Goal: Information Seeking & Learning: Learn about a topic

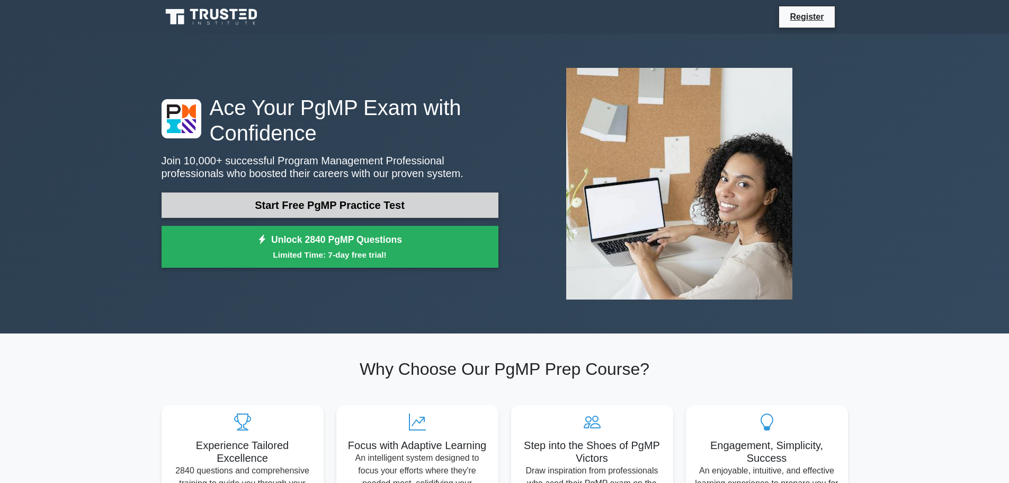
click at [387, 213] on link "Start Free PgMP Practice Test" at bounding box center [330, 204] width 337 height 25
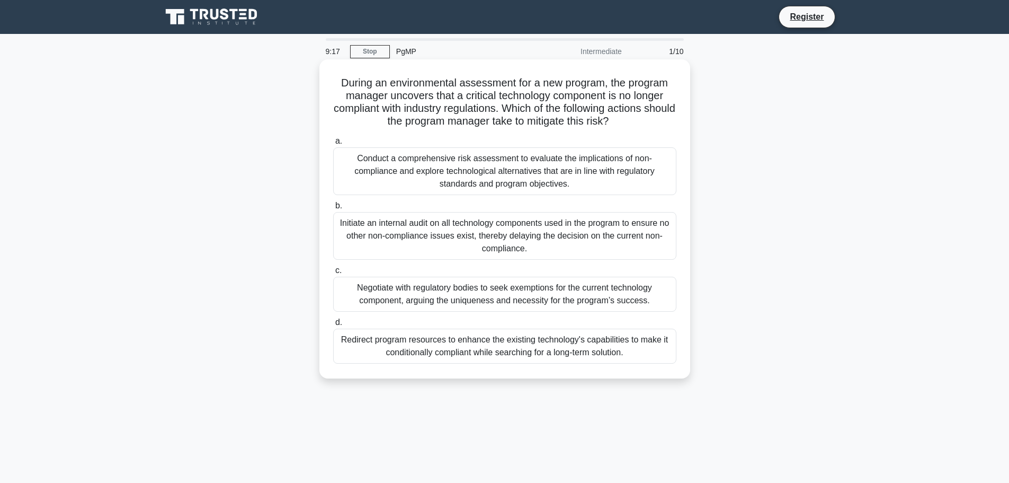
click at [507, 172] on div "Conduct a comprehensive risk assessment to evaluate the implications of non-com…" at bounding box center [504, 171] width 343 height 48
click at [333, 145] on input "a. Conduct a comprehensive risk assessment to evaluate the implications of non-…" at bounding box center [333, 141] width 0 height 7
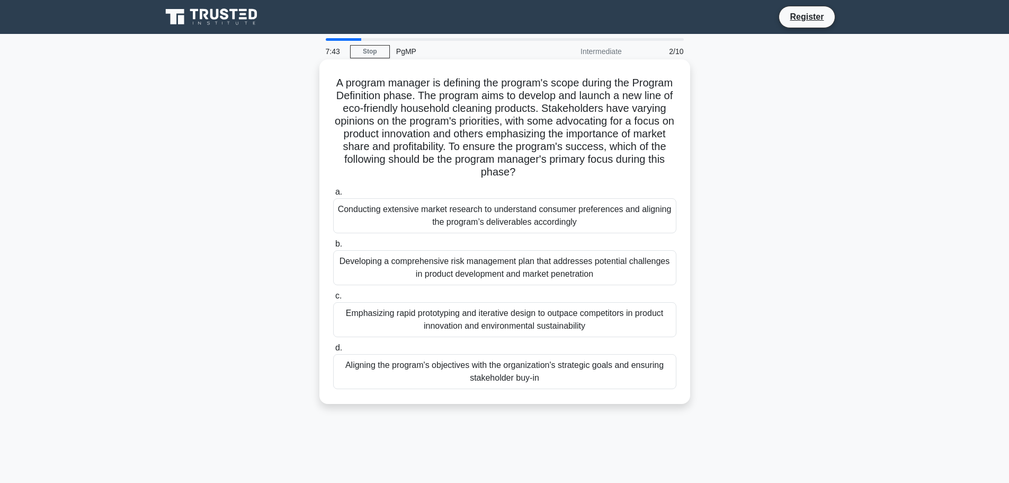
click at [501, 370] on div "Aligning the program's objectives with the organization's strategic goals and e…" at bounding box center [504, 371] width 343 height 35
click at [333, 351] on input "d. Aligning the program's objectives with the organization's strategic goals an…" at bounding box center [333, 347] width 0 height 7
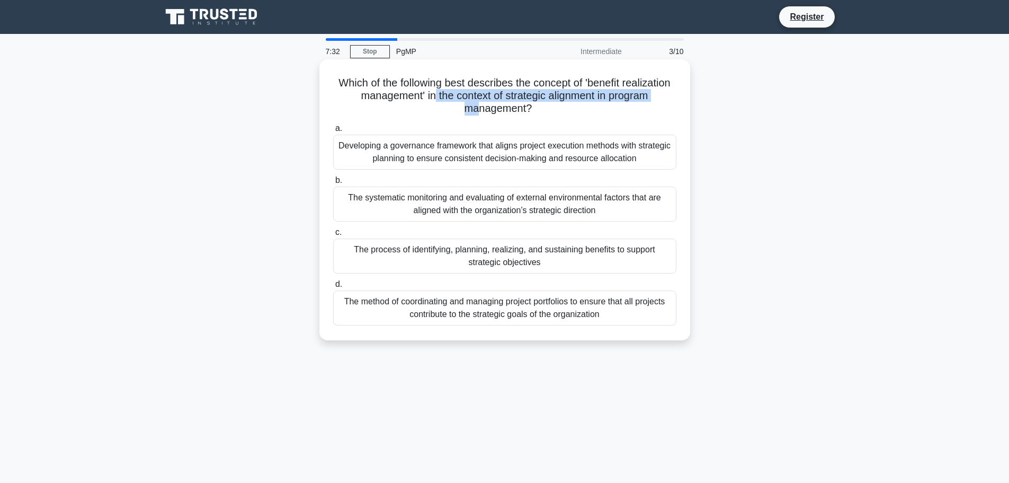
drag, startPoint x: 480, startPoint y: 97, endPoint x: 501, endPoint y: 104, distance: 22.0
click at [501, 104] on h5 "Which of the following best describes the concept of 'benefit realization manag…" at bounding box center [504, 95] width 345 height 39
click at [545, 104] on icon ".spinner_0XTQ{transform-origin:center;animation:spinner_y6GP .75s linear infini…" at bounding box center [538, 109] width 13 height 13
drag, startPoint x: 565, startPoint y: 105, endPoint x: 512, endPoint y: 96, distance: 54.2
click at [512, 96] on h5 "Which of the following best describes the concept of 'benefit realization manag…" at bounding box center [504, 95] width 345 height 39
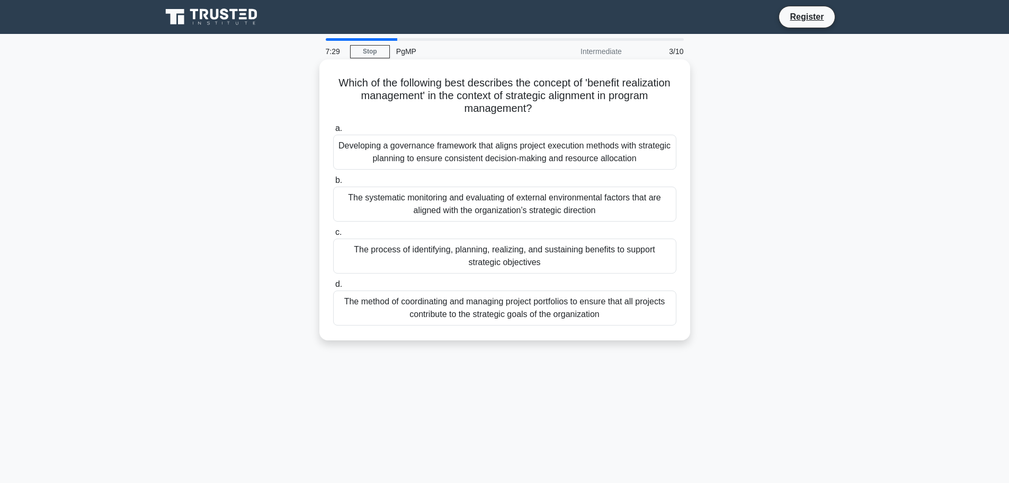
click at [533, 103] on h5 "Which of the following best describes the concept of 'benefit realization manag…" at bounding box center [504, 95] width 345 height 39
click at [522, 315] on div "The method of coordinating and managing project portfolios to ensure that all p…" at bounding box center [504, 307] width 343 height 35
click at [333, 288] on input "d. The method of coordinating and managing project portfolios to ensure that al…" at bounding box center [333, 284] width 0 height 7
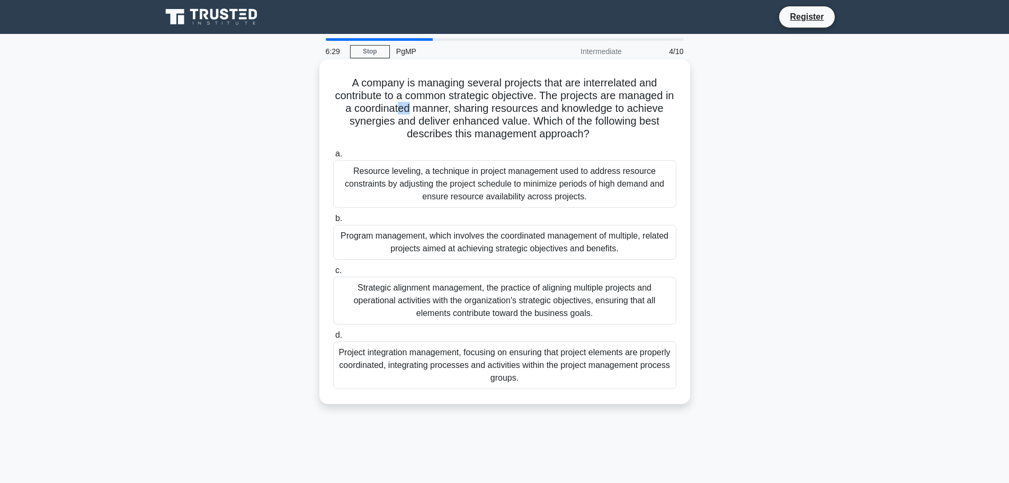
drag, startPoint x: 405, startPoint y: 105, endPoint x: 415, endPoint y: 107, distance: 9.8
click at [415, 107] on h5 "A company is managing several projects that are interrelated and contribute to …" at bounding box center [504, 108] width 345 height 65
click at [416, 107] on h5 "A company is managing several projects that are interrelated and contribute to …" at bounding box center [504, 108] width 345 height 65
drag, startPoint x: 412, startPoint y: 121, endPoint x: 527, endPoint y: 119, distance: 115.0
click at [527, 119] on h5 "A company is managing several projects that are interrelated and contribute to …" at bounding box center [504, 108] width 345 height 65
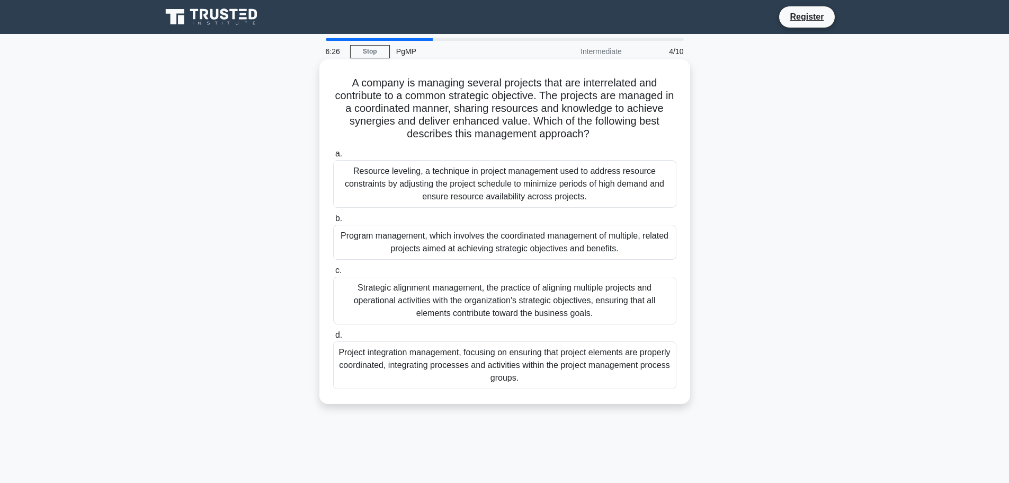
click at [572, 128] on h5 "A company is managing several projects that are interrelated and contribute to …" at bounding box center [504, 108] width 345 height 65
drag, startPoint x: 589, startPoint y: 137, endPoint x: 553, endPoint y: 131, distance: 36.6
click at [553, 131] on h5 "A company is managing several projects that are interrelated and contribute to …" at bounding box center [504, 108] width 345 height 65
click at [493, 151] on label "a. Resource leveling, a technique in project management used to address resourc…" at bounding box center [504, 177] width 343 height 60
click at [333, 151] on input "a. Resource leveling, a technique in project management used to address resourc…" at bounding box center [333, 153] width 0 height 7
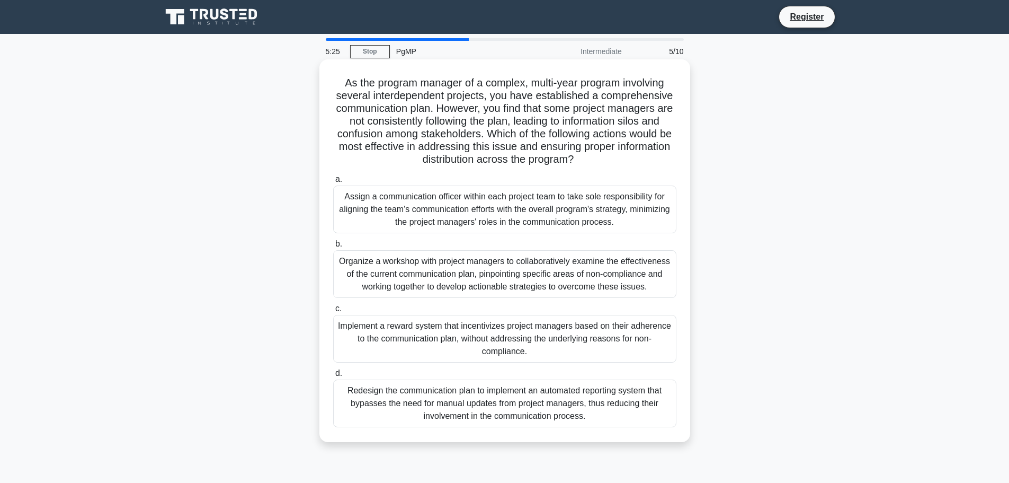
click at [480, 217] on div "Assign a communication officer within each project team to take sole responsibi…" at bounding box center [504, 209] width 343 height 48
click at [333, 183] on input "a. Assign a communication officer within each project team to take sole respons…" at bounding box center [333, 179] width 0 height 7
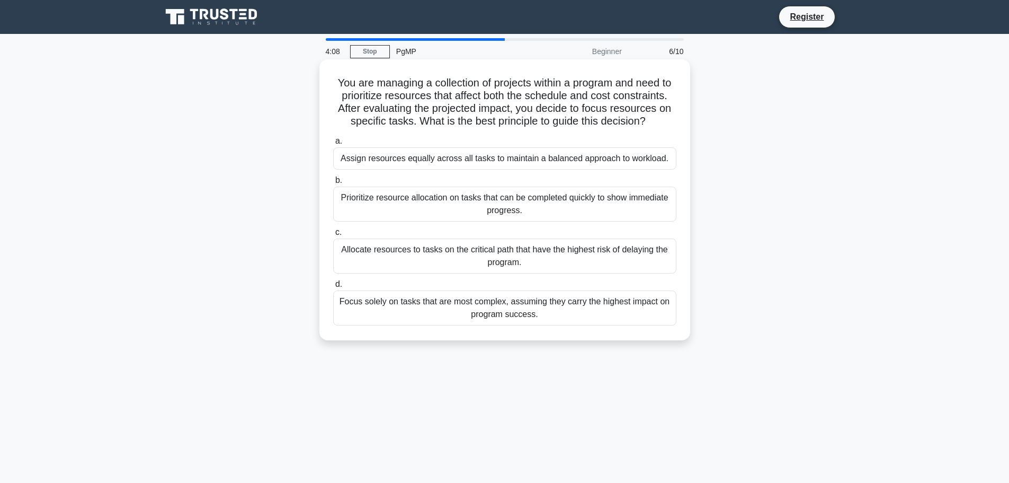
click at [516, 257] on div "Allocate resources to tasks on the critical path that have the highest risk of …" at bounding box center [504, 255] width 343 height 35
click at [333, 236] on input "c. Allocate resources to tasks on the critical path that have the highest risk …" at bounding box center [333, 232] width 0 height 7
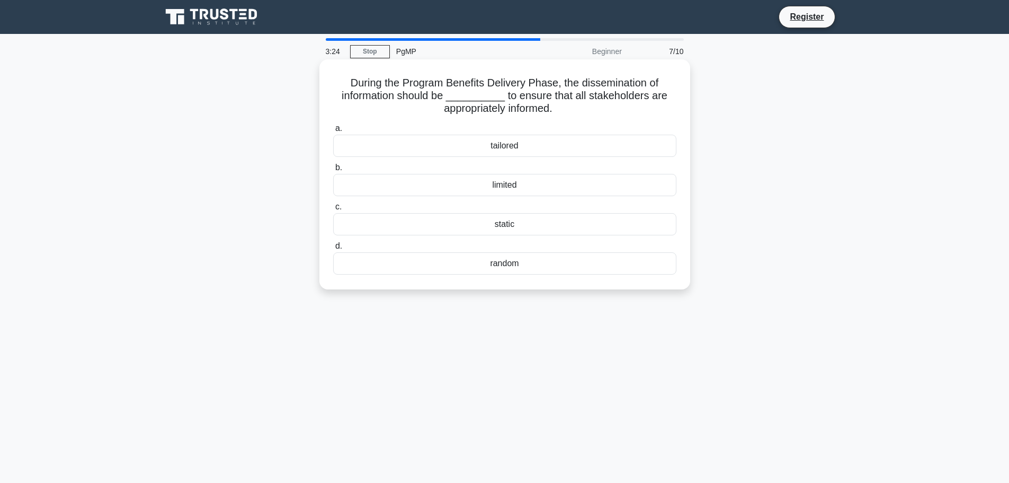
click at [513, 143] on div "tailored" at bounding box center [504, 146] width 343 height 22
click at [333, 132] on input "a. tailored" at bounding box center [333, 128] width 0 height 7
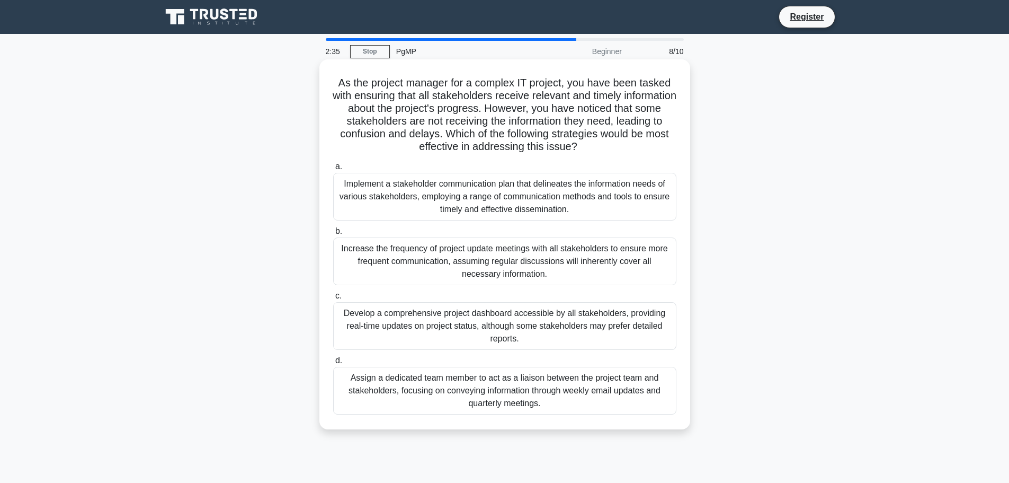
click at [492, 192] on div "Implement a stakeholder communication plan that delineates the information need…" at bounding box center [504, 197] width 343 height 48
click at [333, 170] on input "a. Implement a stakeholder communication plan that delineates the information n…" at bounding box center [333, 166] width 0 height 7
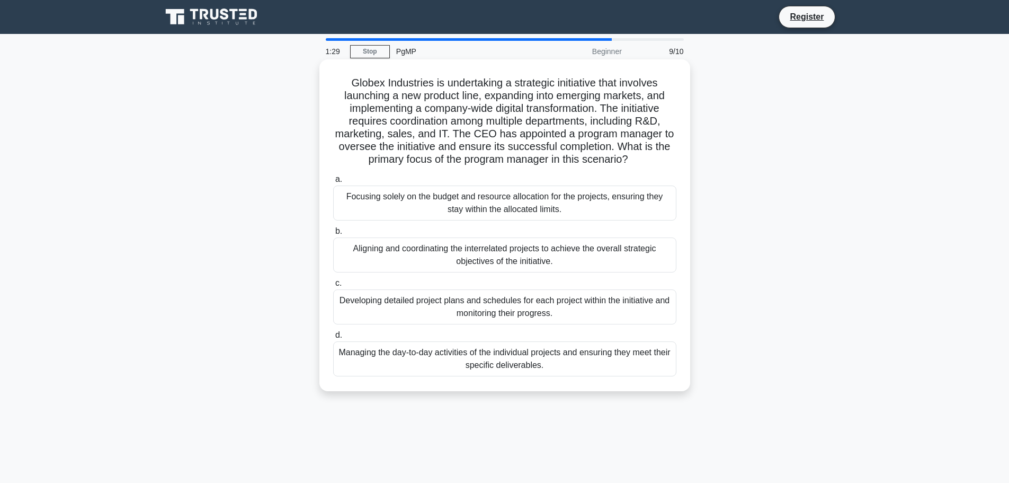
click at [558, 310] on div "Developing detailed project plans and schedules for each project within the ini…" at bounding box center [504, 306] width 343 height 35
click at [333, 287] on input "c. Developing detailed project plans and schedules for each project within the …" at bounding box center [333, 283] width 0 height 7
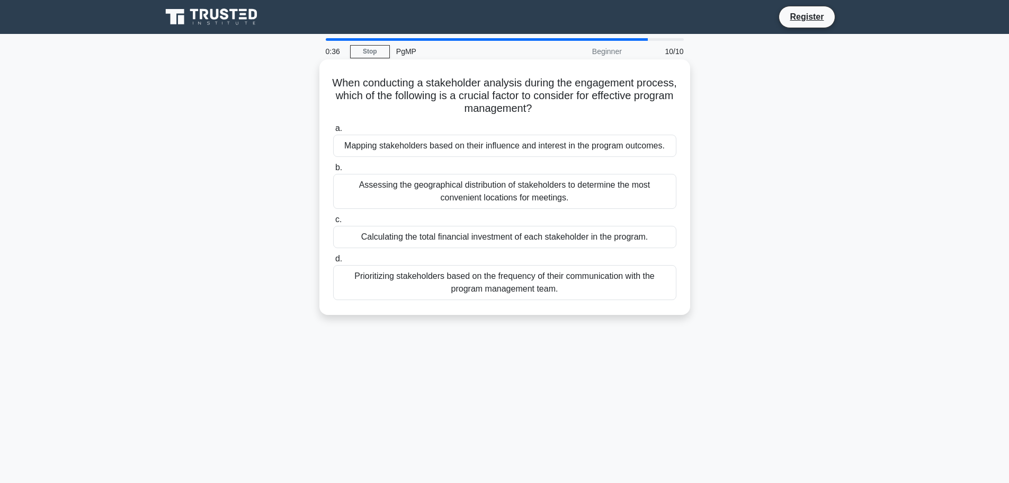
click at [524, 146] on div "Mapping stakeholders based on their influence and interest in the program outco…" at bounding box center [504, 146] width 343 height 22
click at [333, 132] on input "a. Mapping stakeholders based on their influence and interest in the program ou…" at bounding box center [333, 128] width 0 height 7
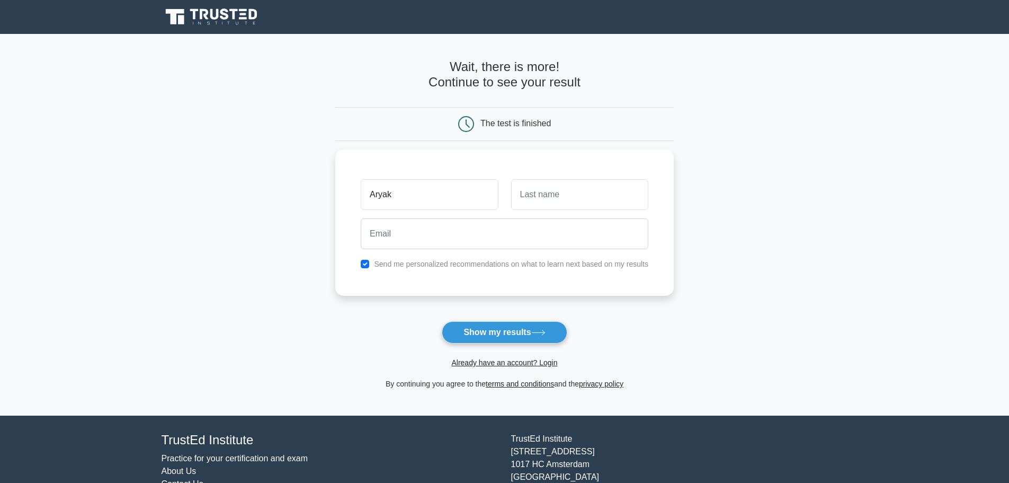
type input "Aryak"
type input "Gem"
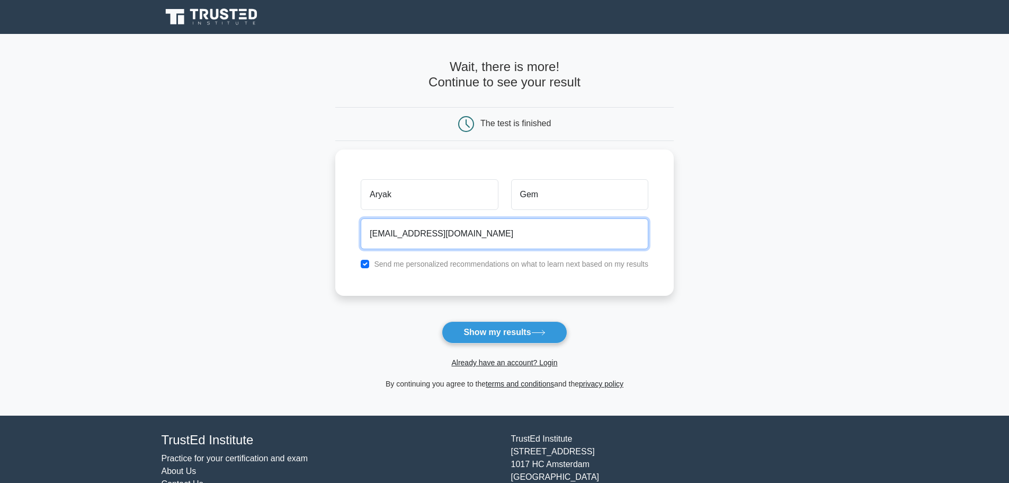
type input "aryak_gem@rediffmail.com"
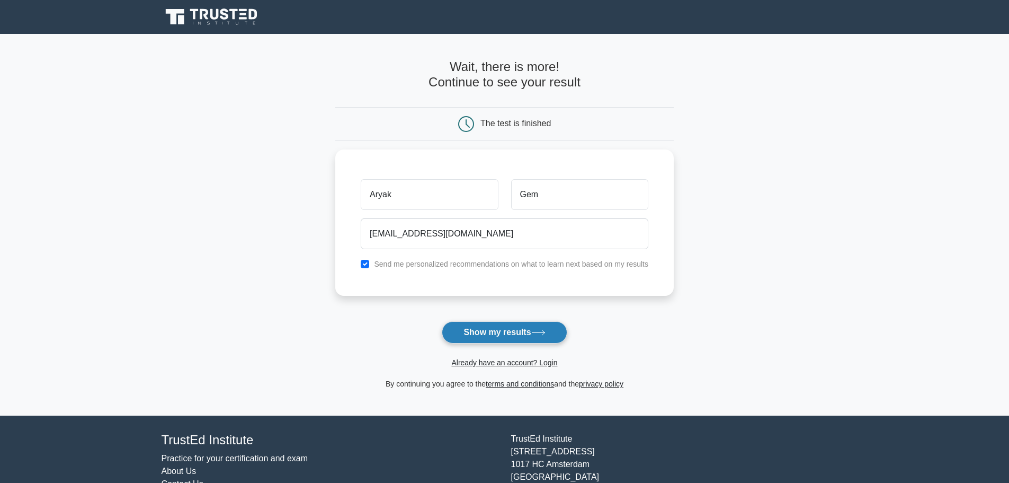
click at [527, 333] on button "Show my results" at bounding box center [504, 332] width 125 height 22
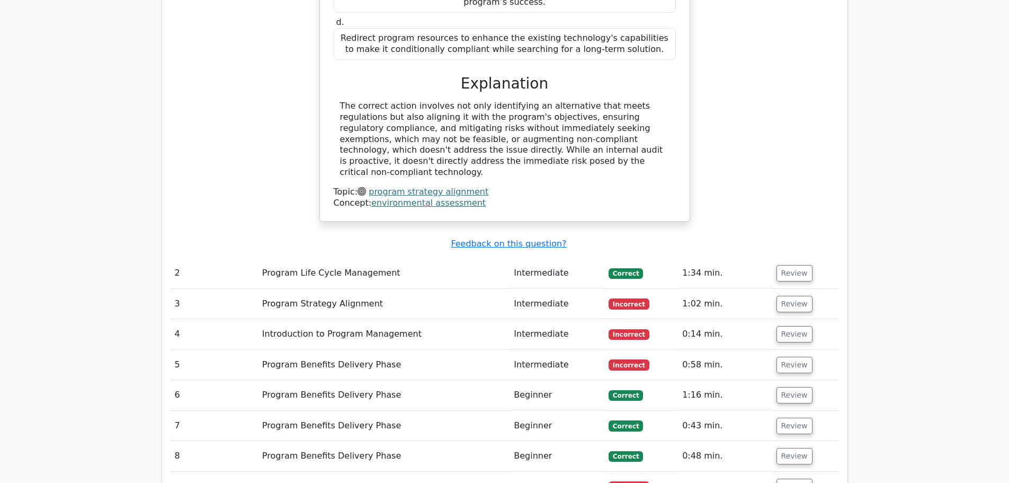
scroll to position [1113, 0]
click at [344, 288] on td "Program Strategy Alignment" at bounding box center [384, 303] width 252 height 30
click at [797, 295] on button "Review" at bounding box center [795, 303] width 36 height 16
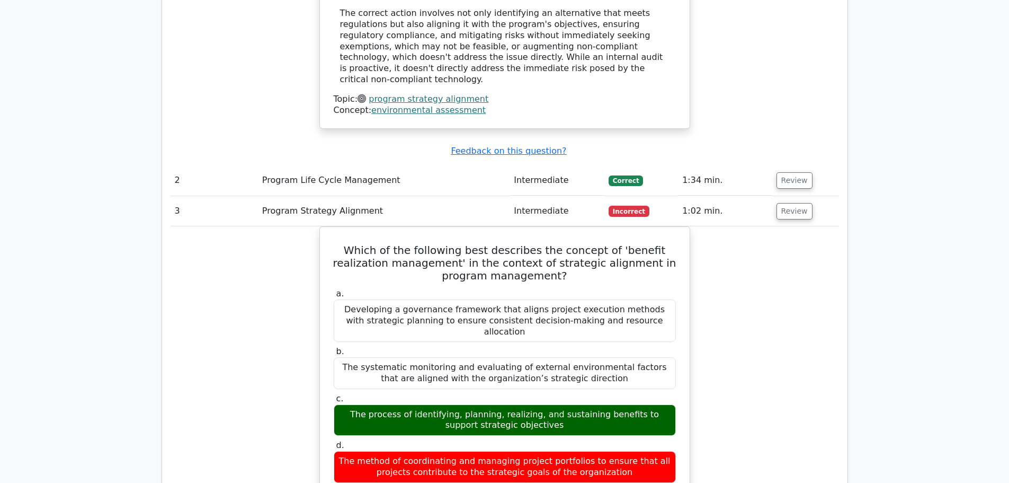
scroll to position [1219, 0]
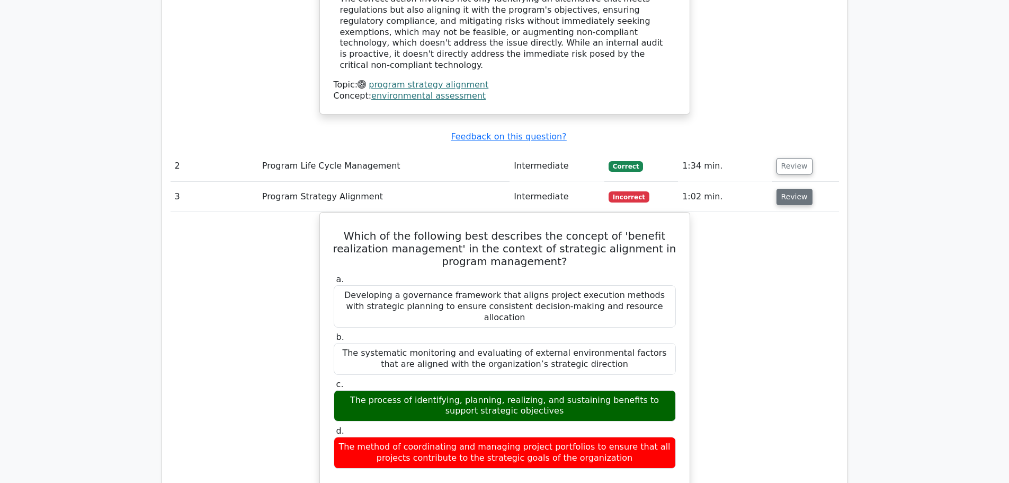
click at [794, 189] on button "Review" at bounding box center [795, 197] width 36 height 16
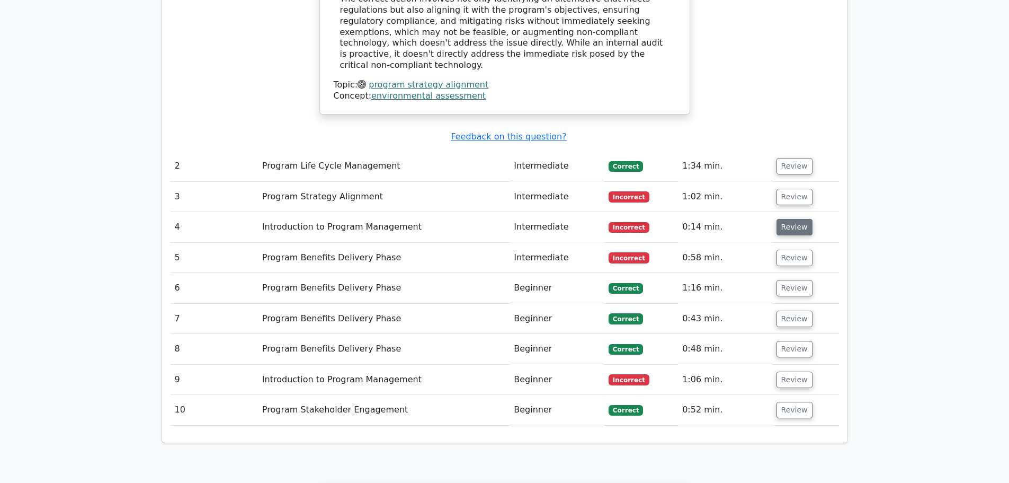
click at [801, 219] on button "Review" at bounding box center [795, 227] width 36 height 16
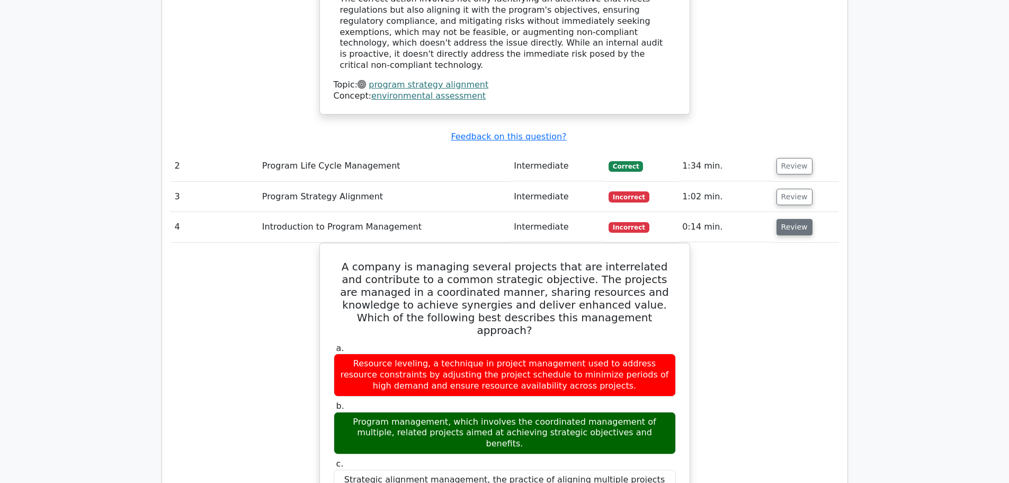
click at [789, 219] on button "Review" at bounding box center [795, 227] width 36 height 16
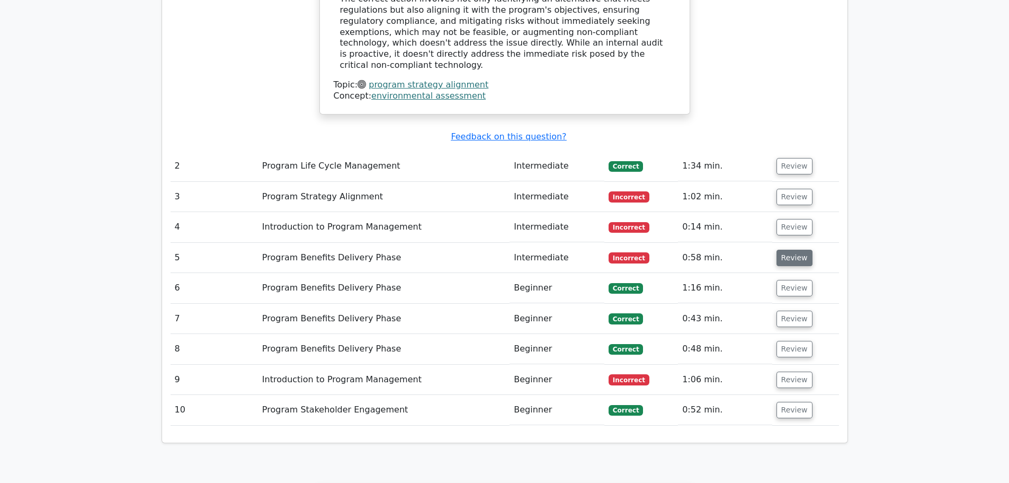
click at [802, 250] on button "Review" at bounding box center [795, 258] width 36 height 16
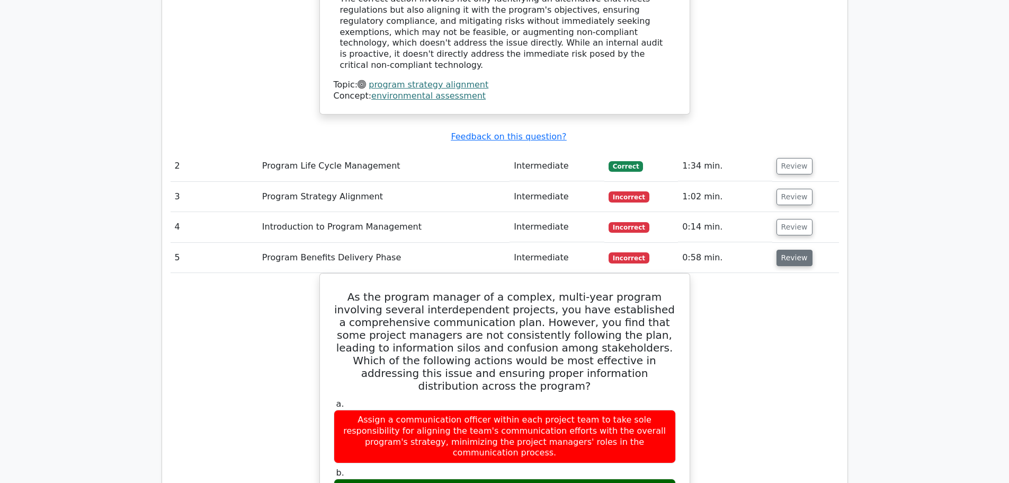
click at [783, 250] on button "Review" at bounding box center [795, 258] width 36 height 16
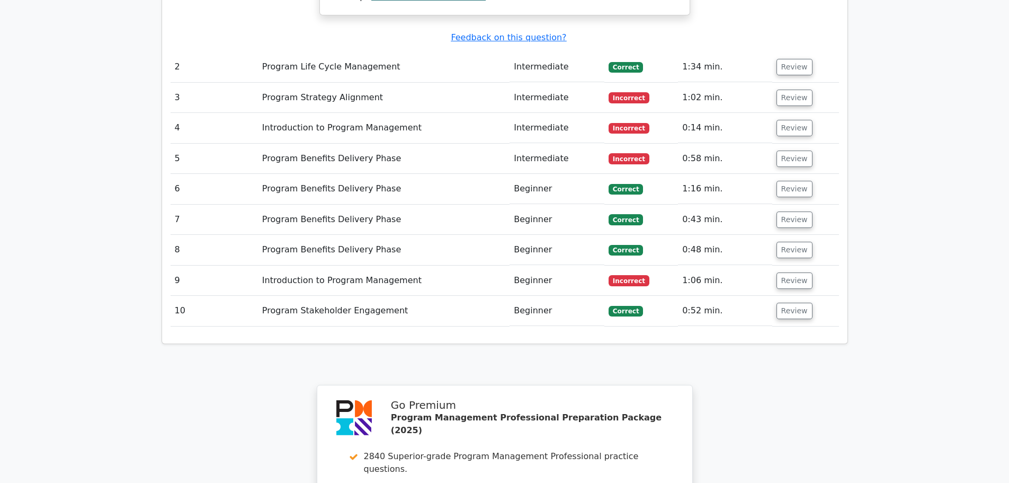
scroll to position [1324, 0]
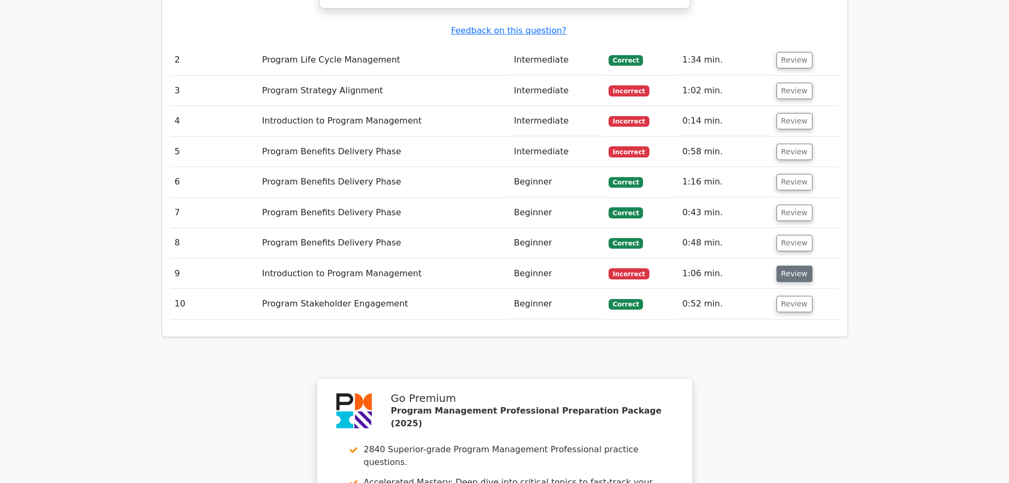
click at [784, 265] on button "Review" at bounding box center [795, 273] width 36 height 16
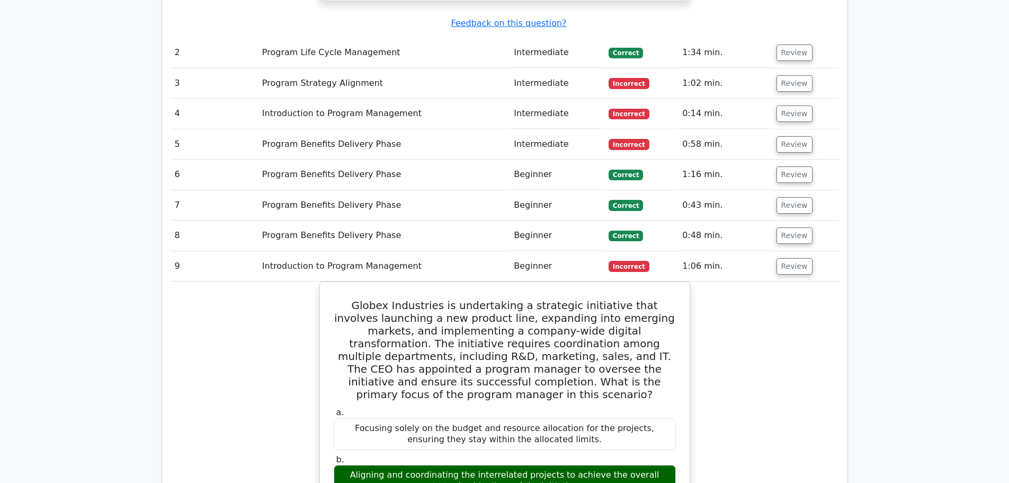
scroll to position [1166, 0]
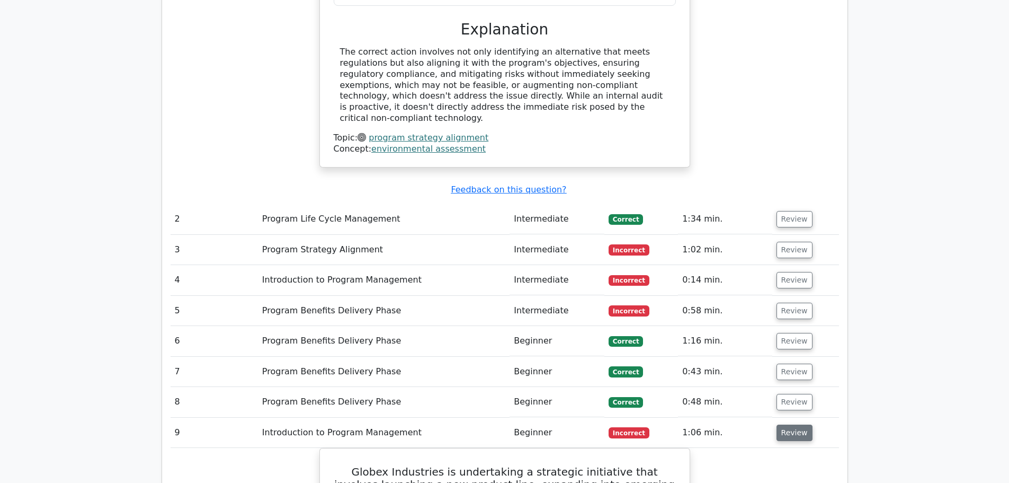
click at [796, 424] on button "Review" at bounding box center [795, 432] width 36 height 16
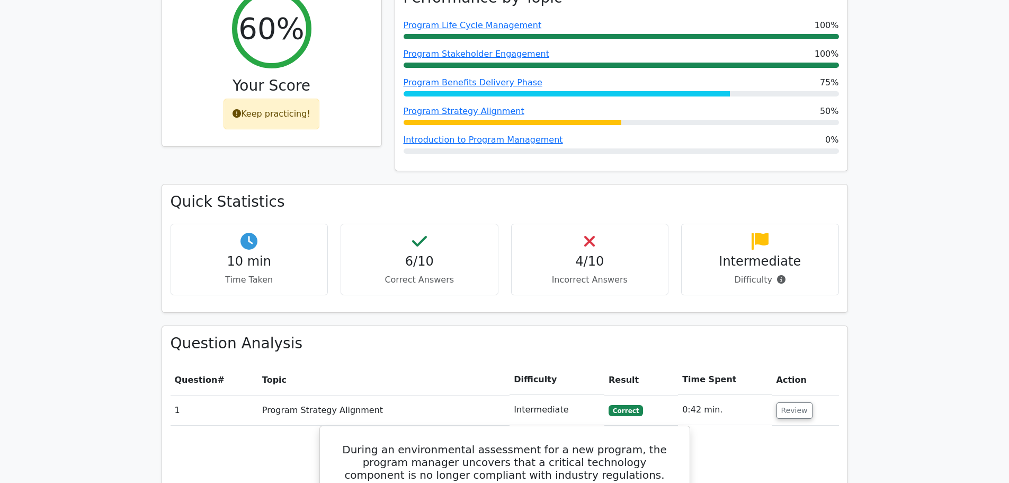
scroll to position [424, 0]
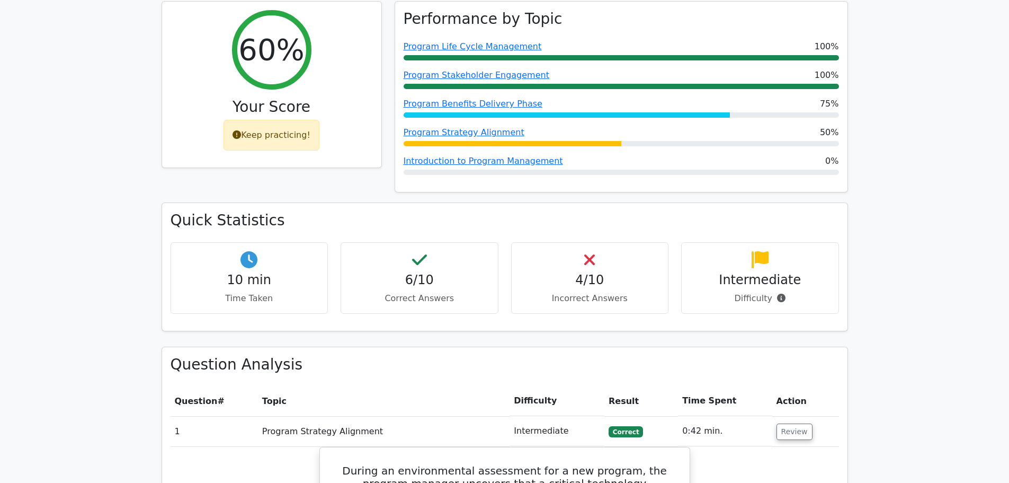
click at [765, 292] on p "Difficulty" at bounding box center [760, 298] width 140 height 13
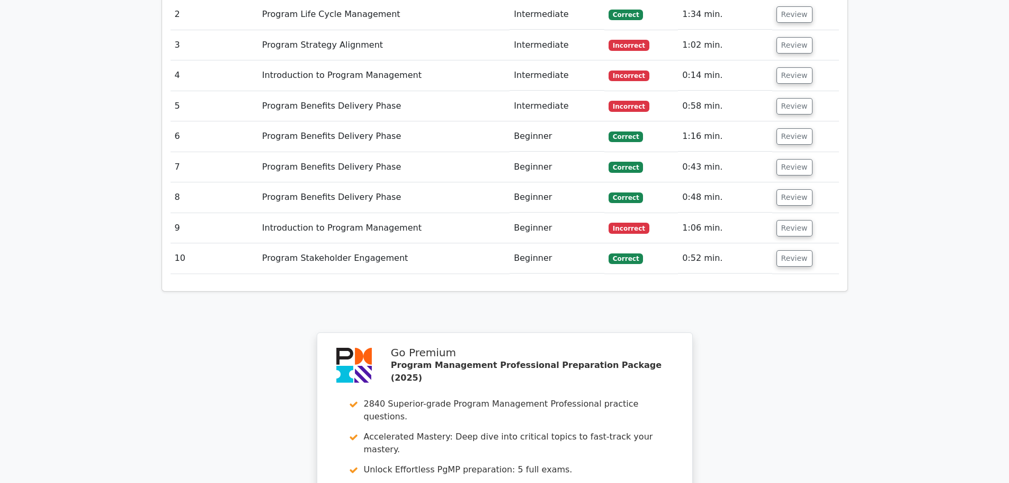
scroll to position [1536, 0]
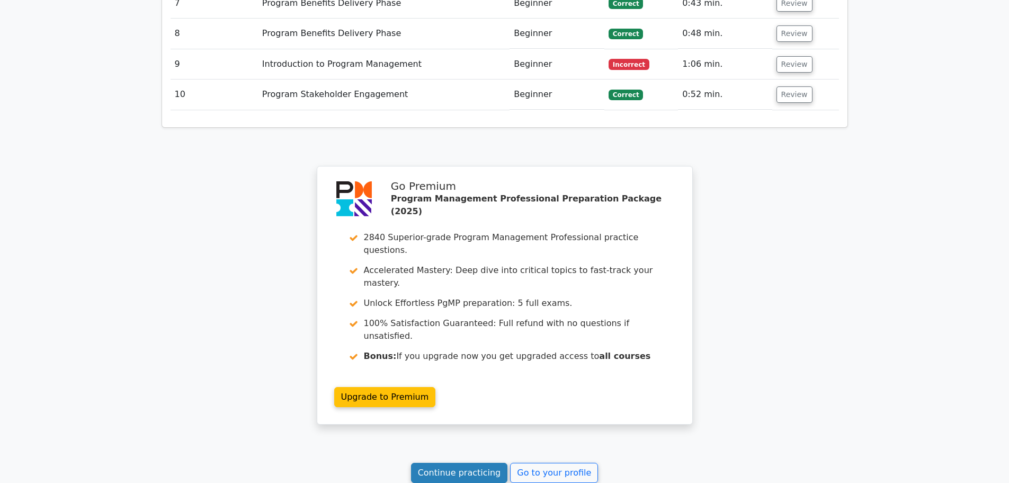
click at [487, 463] on link "Continue practicing" at bounding box center [459, 473] width 97 height 20
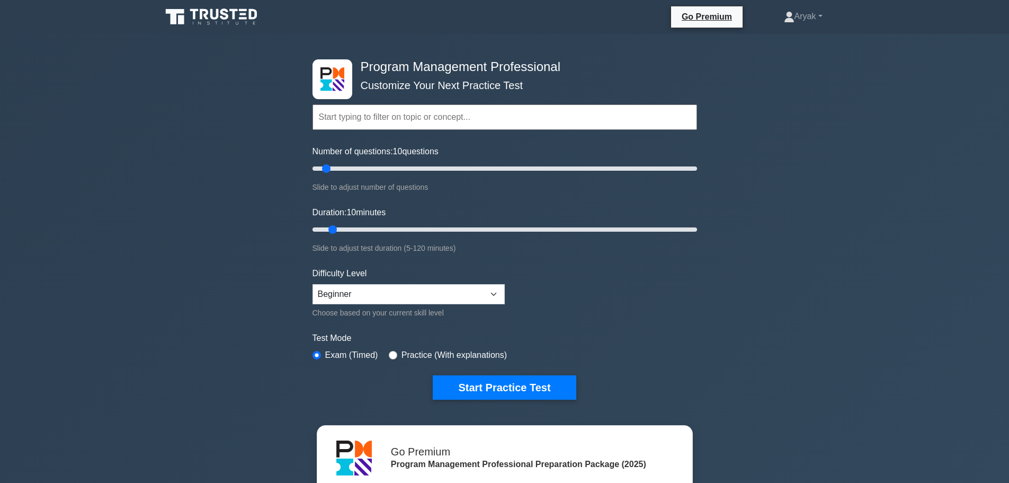
click at [459, 119] on input "text" at bounding box center [505, 116] width 385 height 25
click at [342, 288] on select "Beginner Intermediate Expert" at bounding box center [409, 294] width 192 height 20
click at [313, 284] on select "Beginner Intermediate Expert" at bounding box center [409, 294] width 192 height 20
click at [388, 292] on select "Beginner Intermediate Expert" at bounding box center [409, 294] width 192 height 20
select select "expert"
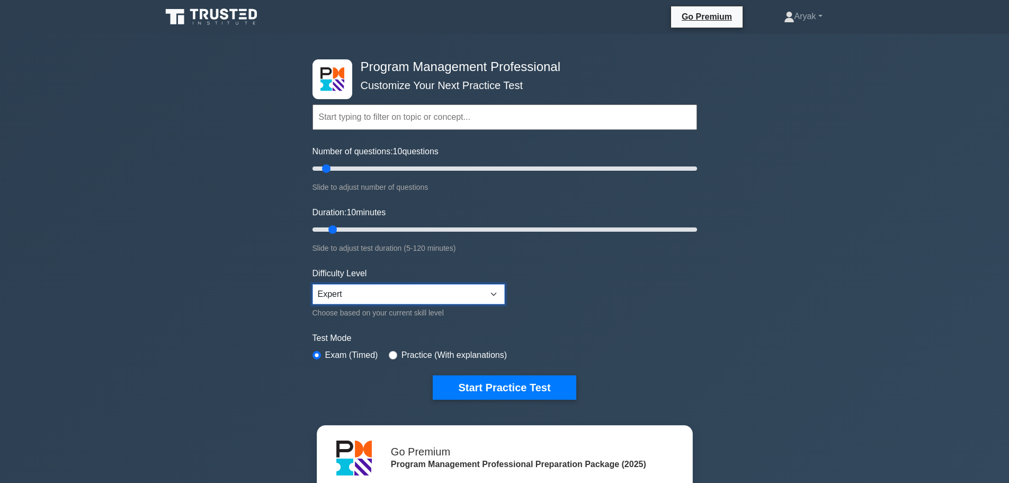
click at [313, 284] on select "Beginner Intermediate Expert" at bounding box center [409, 294] width 192 height 20
click at [504, 389] on button "Start Practice Test" at bounding box center [504, 387] width 143 height 24
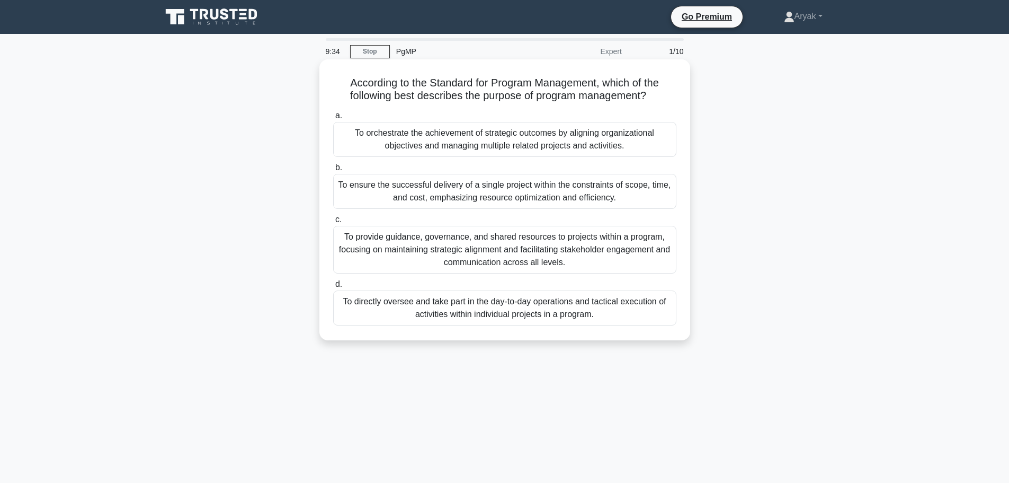
click at [540, 251] on div "To provide guidance, governance, and shared resources to projects within a prog…" at bounding box center [504, 250] width 343 height 48
click at [333, 223] on input "c. To provide guidance, governance, and shared resources to projects within a p…" at bounding box center [333, 219] width 0 height 7
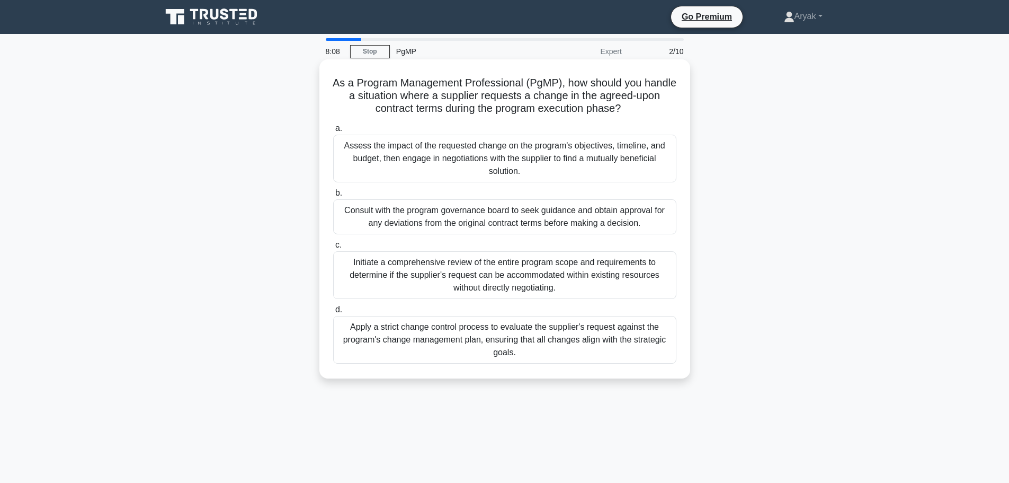
click at [536, 221] on div "Consult with the program governance board to seek guidance and obtain approval …" at bounding box center [504, 216] width 343 height 35
click at [333, 197] on input "b. Consult with the program governance board to seek guidance and obtain approv…" at bounding box center [333, 193] width 0 height 7
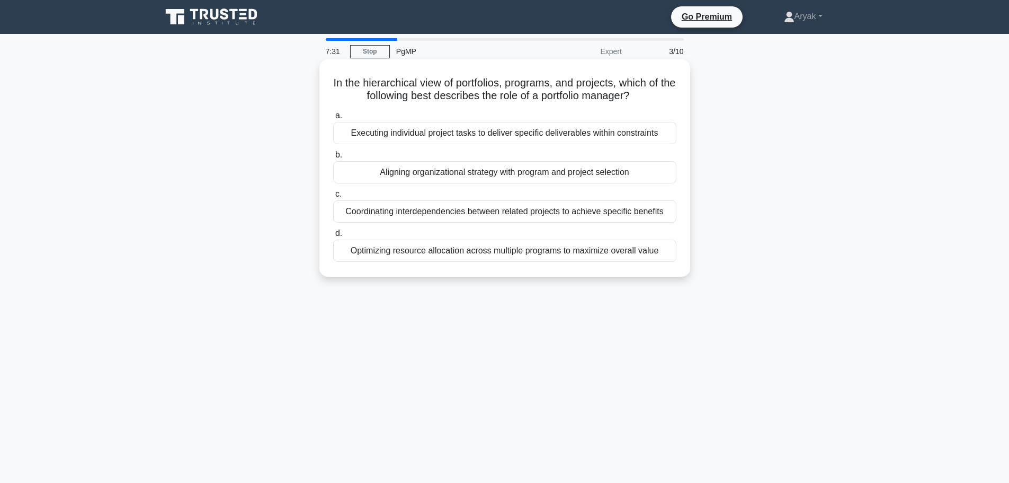
click at [564, 258] on div "Optimizing resource allocation across multiple programs to maximize overall val…" at bounding box center [504, 250] width 343 height 22
click at [333, 237] on input "d. Optimizing resource allocation across multiple programs to maximize overall …" at bounding box center [333, 233] width 0 height 7
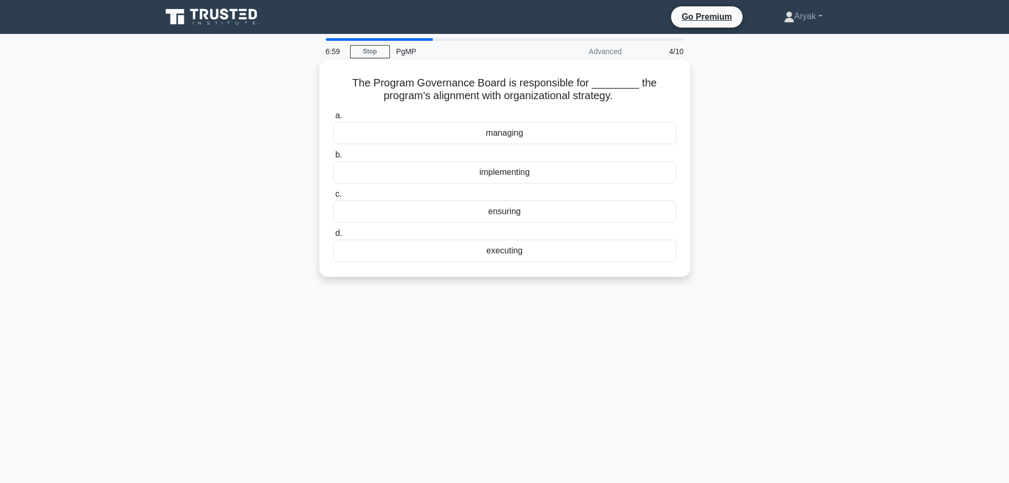
click at [548, 182] on div "implementing" at bounding box center [504, 172] width 343 height 22
click at [333, 158] on input "b. implementing" at bounding box center [333, 155] width 0 height 7
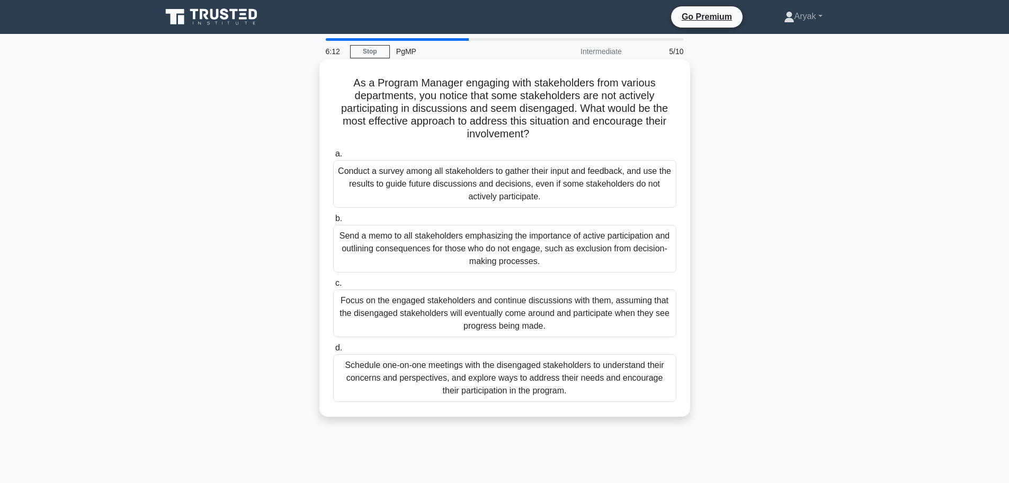
click at [519, 383] on div "Schedule one-on-one meetings with the disengaged stakeholders to understand the…" at bounding box center [504, 378] width 343 height 48
click at [333, 351] on input "d. Schedule one-on-one meetings with the disengaged stakeholders to understand …" at bounding box center [333, 347] width 0 height 7
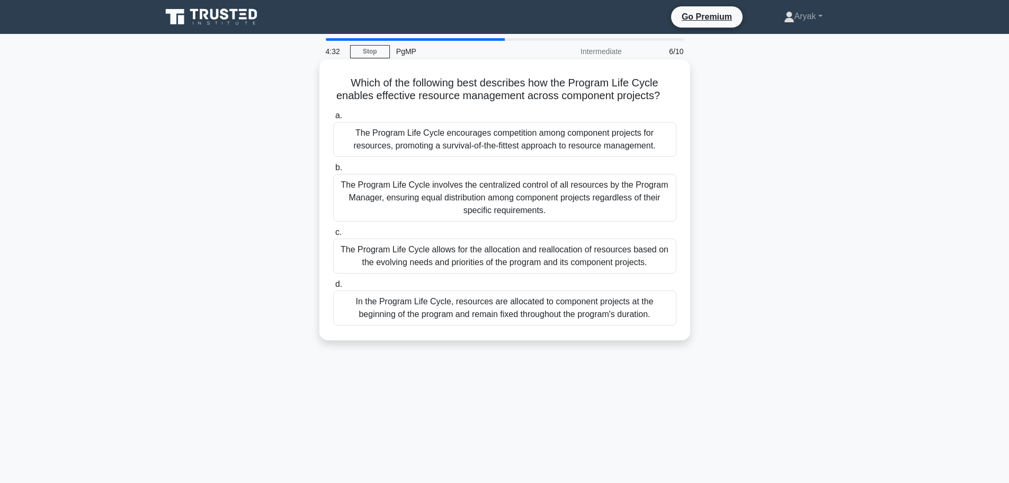
click at [583, 259] on div "The Program Life Cycle allows for the allocation and reallocation of resources …" at bounding box center [504, 255] width 343 height 35
click at [333, 236] on input "c. The Program Life Cycle allows for the allocation and reallocation of resourc…" at bounding box center [333, 232] width 0 height 7
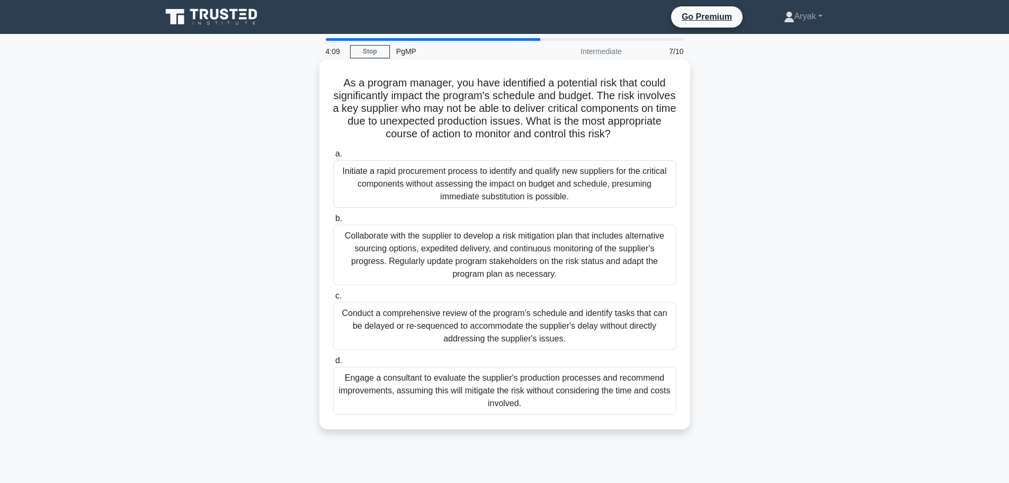
click at [398, 126] on h5 "As a program manager, you have identified a potential risk that could significa…" at bounding box center [504, 108] width 345 height 65
drag, startPoint x: 452, startPoint y: 126, endPoint x: 484, endPoint y: 127, distance: 31.8
click at [484, 127] on h5 "As a program manager, you have identified a potential risk that could significa…" at bounding box center [504, 108] width 345 height 65
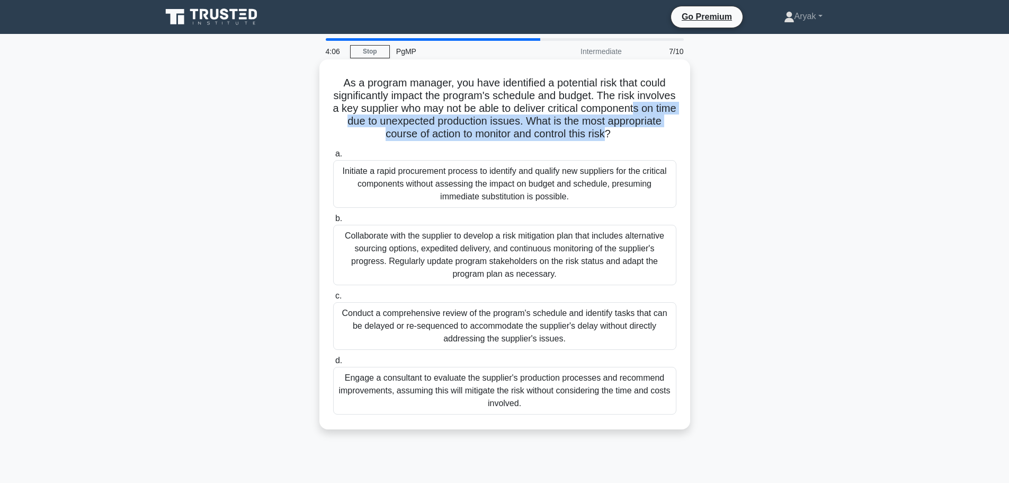
drag, startPoint x: 654, startPoint y: 139, endPoint x: 390, endPoint y: 126, distance: 263.7
click at [390, 126] on h5 "As a program manager, you have identified a potential risk that could significa…" at bounding box center [504, 108] width 345 height 65
click at [475, 135] on h5 "As a program manager, you have identified a potential risk that could significa…" at bounding box center [504, 108] width 345 height 65
drag, startPoint x: 574, startPoint y: 130, endPoint x: 532, endPoint y: 115, distance: 43.7
click at [532, 115] on h5 "As a program manager, you have identified a potential risk that could significa…" at bounding box center [504, 108] width 345 height 65
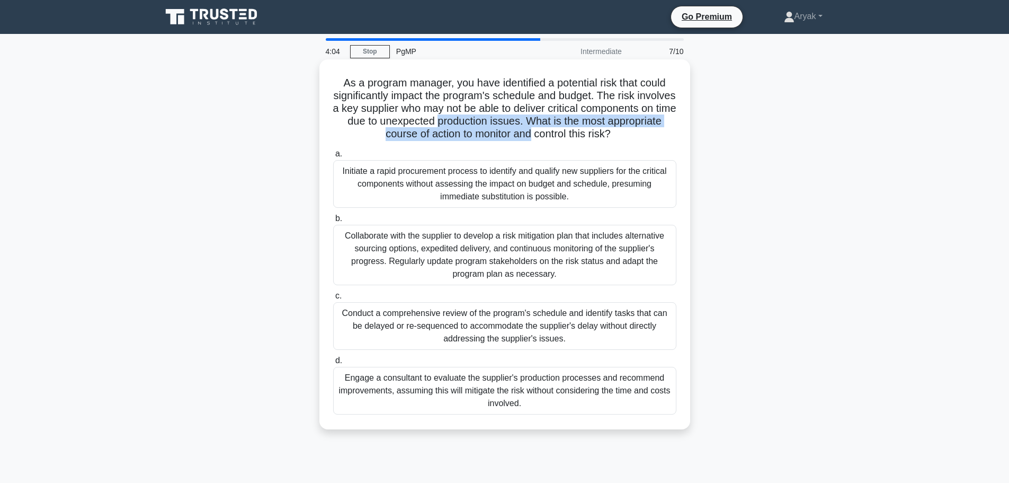
click at [558, 117] on h5 "As a program manager, you have identified a potential risk that could significa…" at bounding box center [504, 108] width 345 height 65
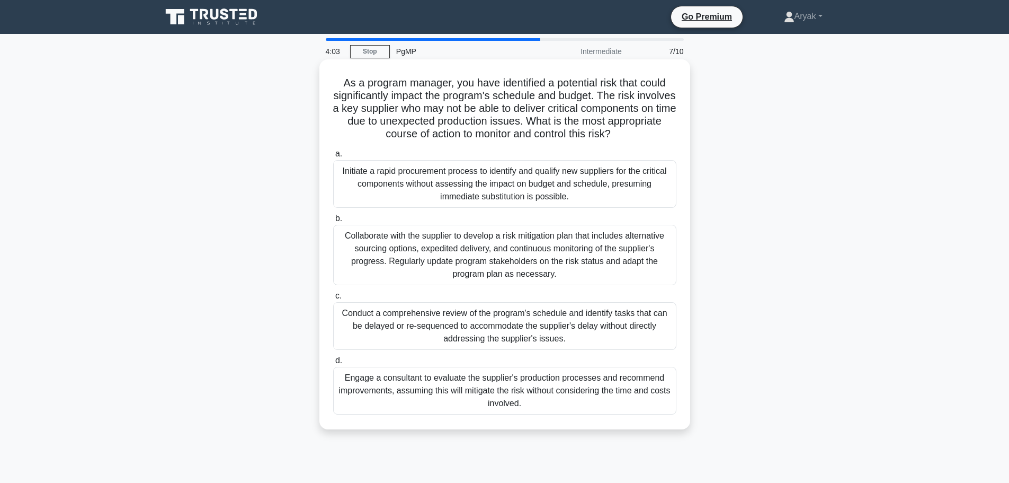
drag, startPoint x: 666, startPoint y: 134, endPoint x: 606, endPoint y: 126, distance: 60.9
click at [606, 126] on h5 "As a program manager, you have identified a potential risk that could significa…" at bounding box center [504, 108] width 345 height 65
click at [605, 126] on h5 "As a program manager, you have identified a potential risk that could significa…" at bounding box center [504, 108] width 345 height 65
click at [580, 263] on div "Collaborate with the supplier to develop a risk mitigation plan that includes a…" at bounding box center [504, 255] width 343 height 60
click at [333, 222] on input "b. Collaborate with the supplier to develop a risk mitigation plan that include…" at bounding box center [333, 218] width 0 height 7
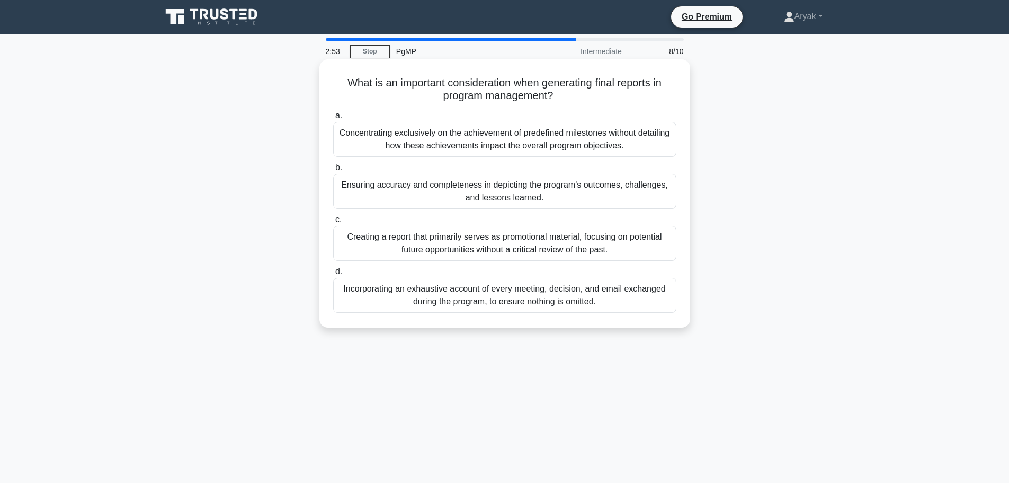
click at [505, 197] on div "Ensuring accuracy and completeness in depicting the program's outcomes, challen…" at bounding box center [504, 191] width 343 height 35
click at [333, 171] on input "b. Ensuring accuracy and completeness in depicting the program's outcomes, chal…" at bounding box center [333, 167] width 0 height 7
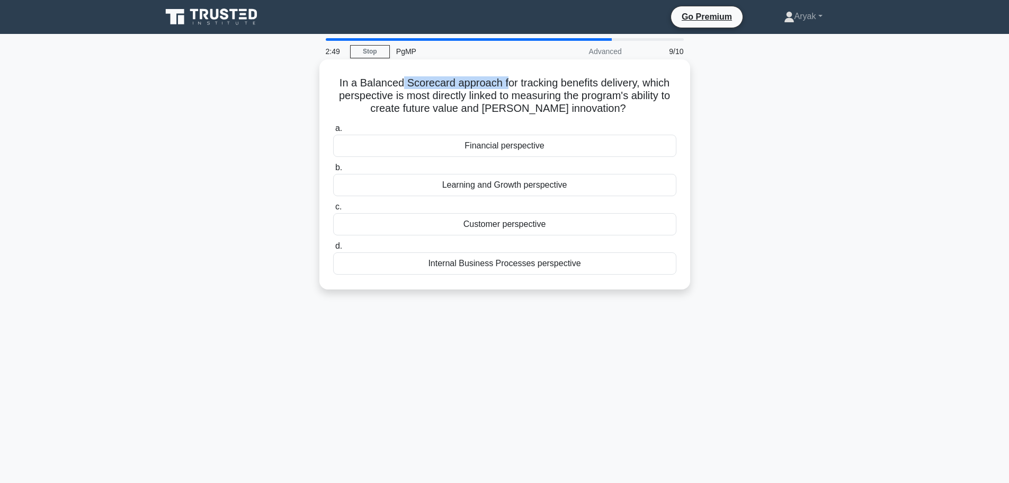
drag, startPoint x: 401, startPoint y: 85, endPoint x: 507, endPoint y: 88, distance: 106.5
click at [507, 88] on h5 "In a Balanced Scorecard approach for tracking benefits delivery, which perspect…" at bounding box center [504, 95] width 345 height 39
click at [548, 96] on h5 "In a Balanced Scorecard approach for tracking benefits delivery, which perspect…" at bounding box center [504, 95] width 345 height 39
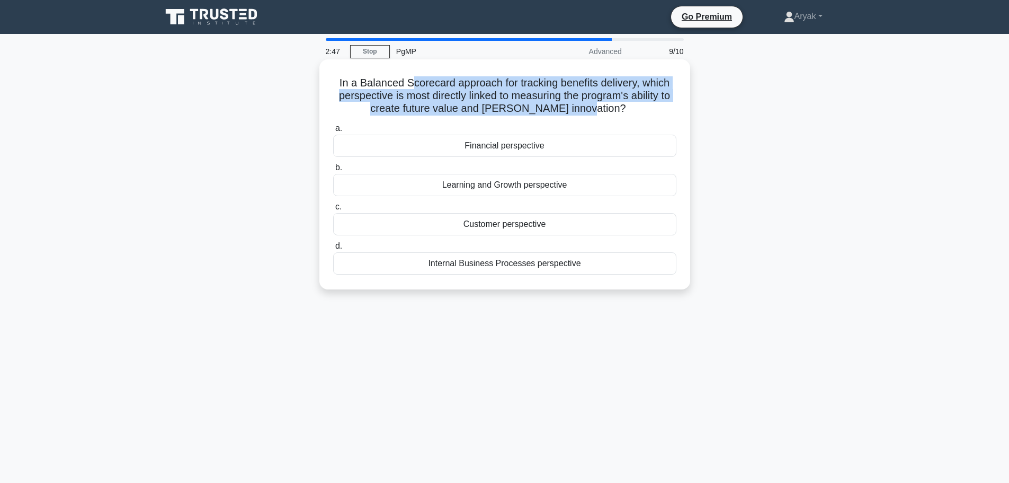
drag, startPoint x: 610, startPoint y: 115, endPoint x: 406, endPoint y: 86, distance: 205.5
click at [406, 86] on h5 "In a Balanced Scorecard approach for tracking benefits delivery, which perspect…" at bounding box center [504, 95] width 345 height 39
click at [465, 93] on h5 "In a Balanced Scorecard approach for tracking benefits delivery, which perspect…" at bounding box center [504, 95] width 345 height 39
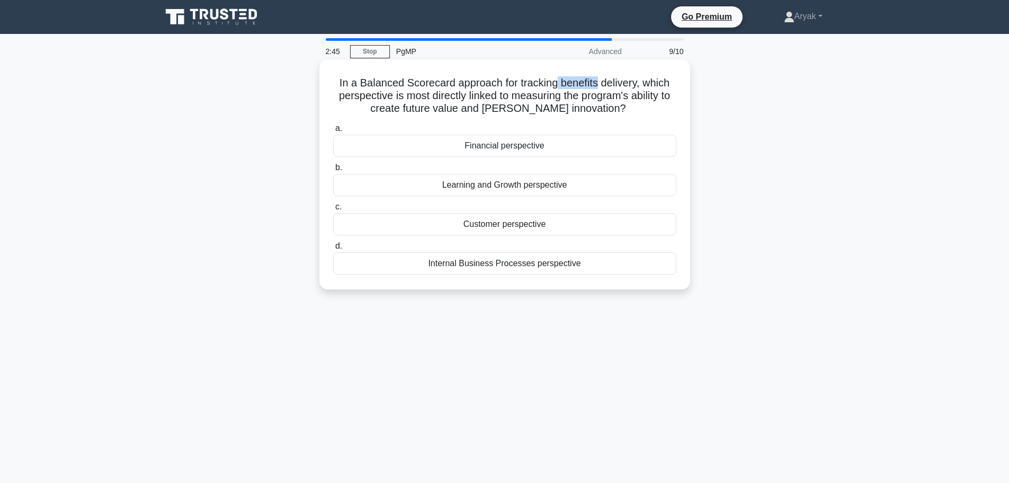
drag, startPoint x: 598, startPoint y: 84, endPoint x: 556, endPoint y: 81, distance: 41.9
click at [556, 81] on h5 "In a Balanced Scorecard approach for tracking benefits delivery, which perspect…" at bounding box center [504, 95] width 345 height 39
click at [589, 88] on h5 "In a Balanced Scorecard approach for tracking benefits delivery, which perspect…" at bounding box center [504, 95] width 345 height 39
drag, startPoint x: 346, startPoint y: 94, endPoint x: 455, endPoint y: 94, distance: 108.1
click at [455, 94] on h5 "In a Balanced Scorecard approach for tracking benefits delivery, which perspect…" at bounding box center [504, 95] width 345 height 39
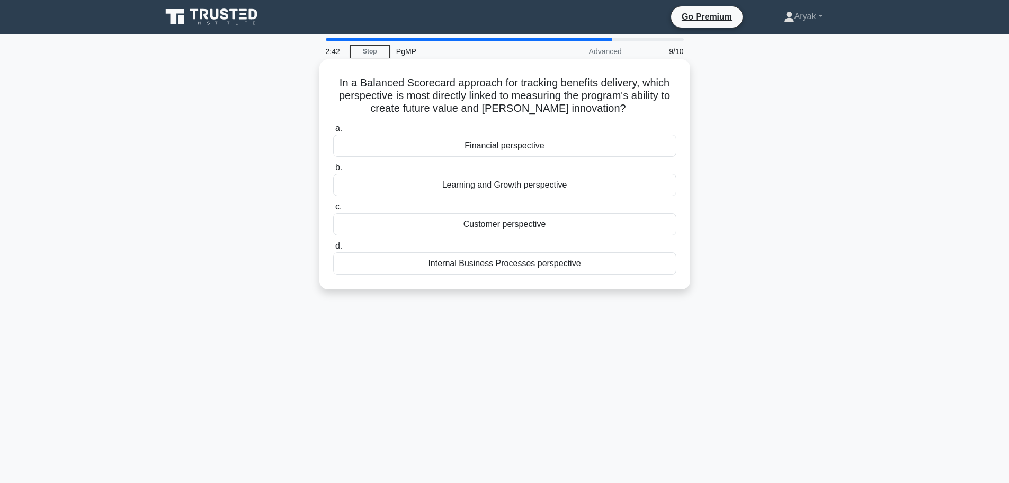
click at [462, 94] on h5 "In a Balanced Scorecard approach for tracking benefits delivery, which perspect…" at bounding box center [504, 95] width 345 height 39
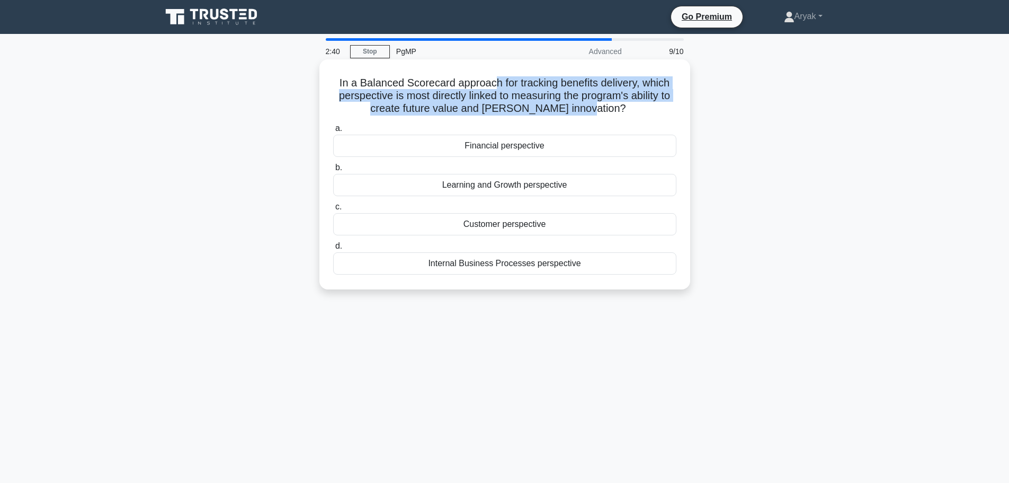
drag, startPoint x: 609, startPoint y: 111, endPoint x: 493, endPoint y: 85, distance: 118.8
click at [493, 85] on h5 "In a Balanced Scorecard approach for tracking benefits delivery, which perspect…" at bounding box center [504, 95] width 345 height 39
click at [528, 90] on h5 "In a Balanced Scorecard approach for tracking benefits delivery, which perspect…" at bounding box center [504, 95] width 345 height 39
drag, startPoint x: 614, startPoint y: 108, endPoint x: 330, endPoint y: 87, distance: 284.7
click at [330, 87] on div "In a Balanced Scorecard approach for tracking benefits delivery, which perspect…" at bounding box center [505, 174] width 362 height 221
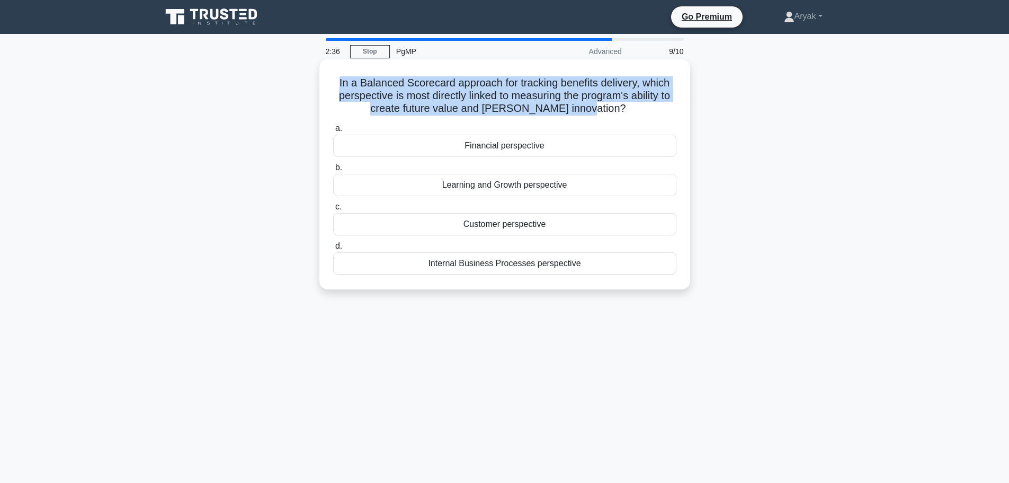
click at [431, 87] on h5 "In a Balanced Scorecard approach for tracking benefits delivery, which perspect…" at bounding box center [504, 95] width 345 height 39
click at [479, 86] on h5 "In a Balanced Scorecard approach for tracking benefits delivery, which perspect…" at bounding box center [504, 95] width 345 height 39
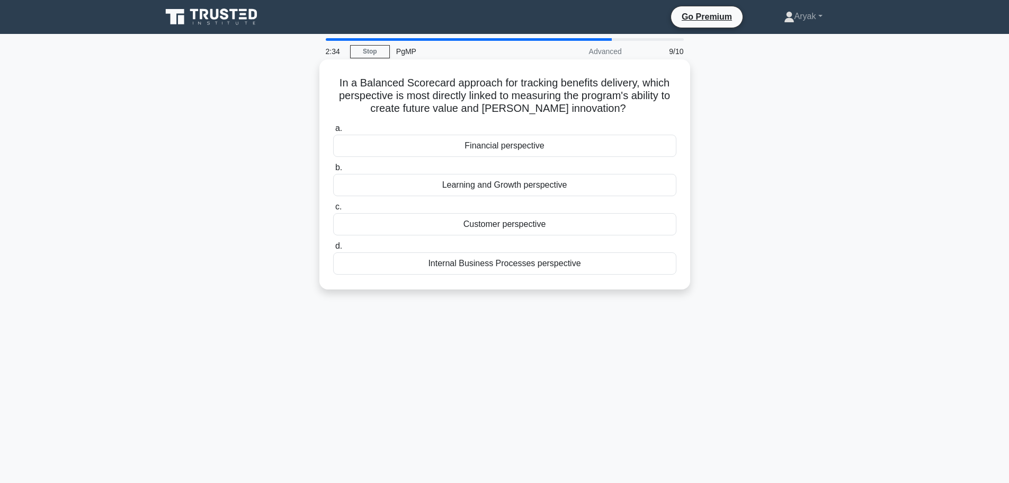
click at [572, 100] on h5 "In a Balanced Scorecard approach for tracking benefits delivery, which perspect…" at bounding box center [504, 95] width 345 height 39
drag, startPoint x: 587, startPoint y: 91, endPoint x: 565, endPoint y: 84, distance: 23.0
click at [565, 84] on h5 "In a Balanced Scorecard approach for tracking benefits delivery, which perspect…" at bounding box center [504, 95] width 345 height 39
click at [580, 92] on h5 "In a Balanced Scorecard approach for tracking benefits delivery, which perspect…" at bounding box center [504, 95] width 345 height 39
click at [523, 189] on div "Learning and Growth perspective" at bounding box center [504, 185] width 343 height 22
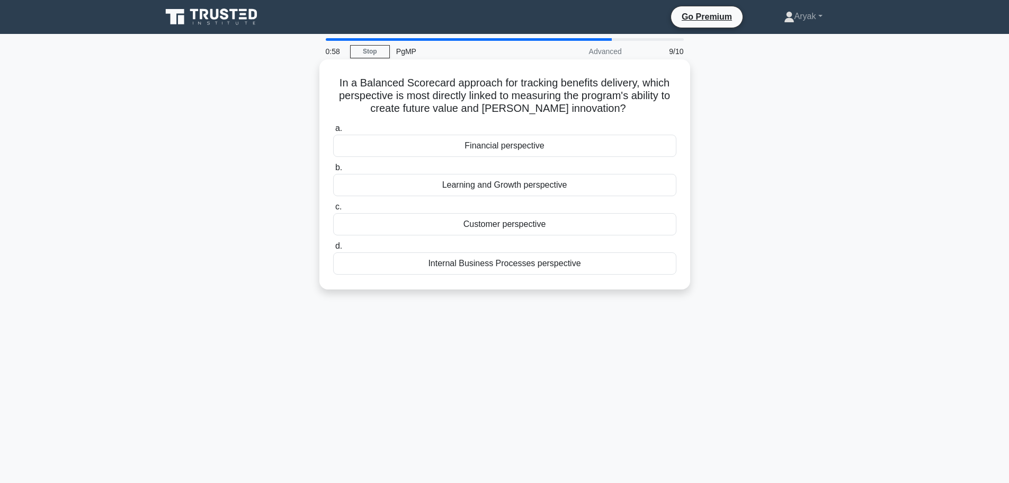
click at [333, 171] on input "b. Learning and Growth perspective" at bounding box center [333, 167] width 0 height 7
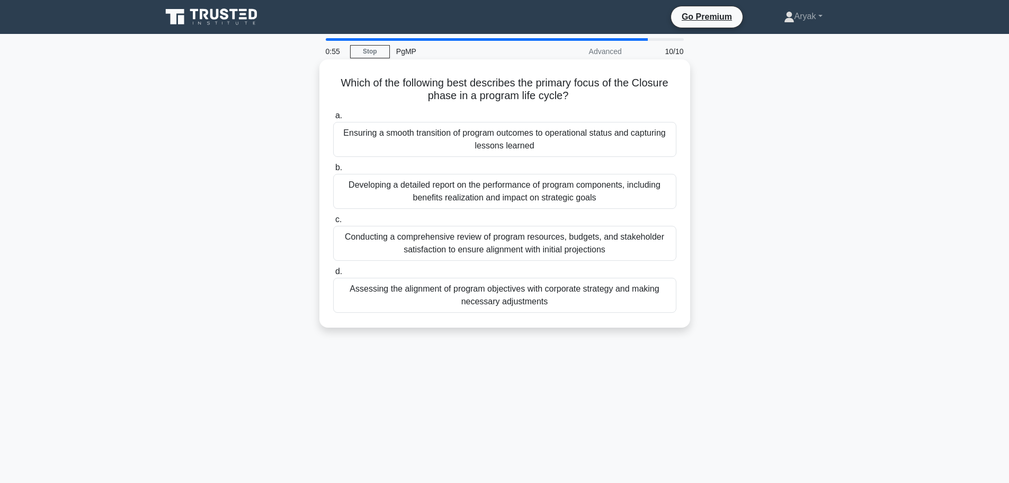
drag, startPoint x: 495, startPoint y: 79, endPoint x: 595, endPoint y: 94, distance: 101.2
click at [595, 94] on h5 "Which of the following best describes the primary focus of the Closure phase in…" at bounding box center [504, 89] width 345 height 26
click at [595, 95] on h5 "Which of the following best describes the primary focus of the Closure phase in…" at bounding box center [504, 89] width 345 height 26
drag, startPoint x: 595, startPoint y: 97, endPoint x: 544, endPoint y: 91, distance: 52.3
click at [544, 91] on h5 "Which of the following best describes the primary focus of the Closure phase in…" at bounding box center [504, 89] width 345 height 26
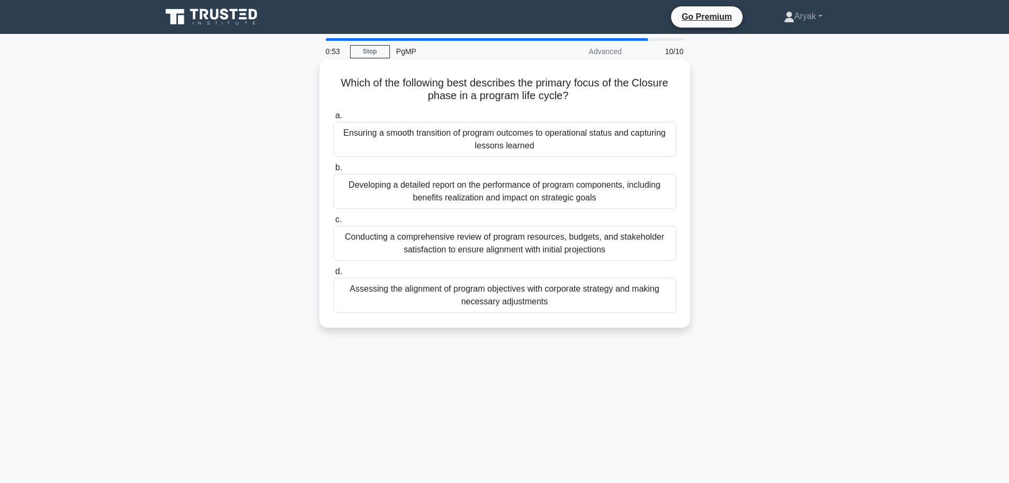
click at [544, 91] on h5 "Which of the following best describes the primary focus of the Closure phase in…" at bounding box center [504, 89] width 345 height 26
click at [543, 91] on h5 "Which of the following best describes the primary focus of the Closure phase in…" at bounding box center [504, 89] width 345 height 26
click at [372, 240] on div "Conducting a comprehensive review of program resources, budgets, and stakeholde…" at bounding box center [504, 243] width 343 height 35
click at [333, 223] on input "c. Conducting a comprehensive review of program resources, budgets, and stakeho…" at bounding box center [333, 219] width 0 height 7
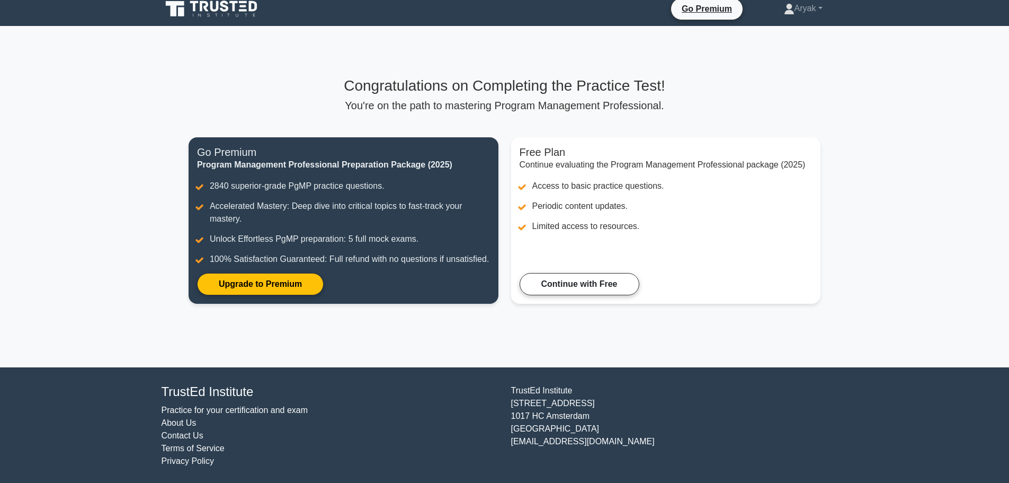
scroll to position [10, 0]
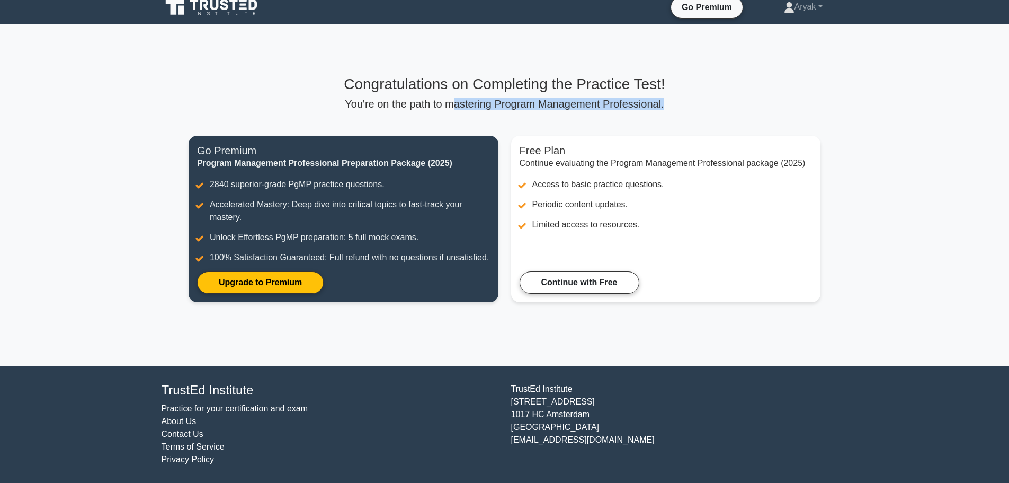
drag, startPoint x: 461, startPoint y: 104, endPoint x: 662, endPoint y: 105, distance: 201.3
click at [662, 105] on p "You're on the path to mastering Program Management Professional." at bounding box center [505, 103] width 632 height 13
click at [664, 104] on p "You're on the path to mastering Program Management Professional." at bounding box center [505, 103] width 632 height 13
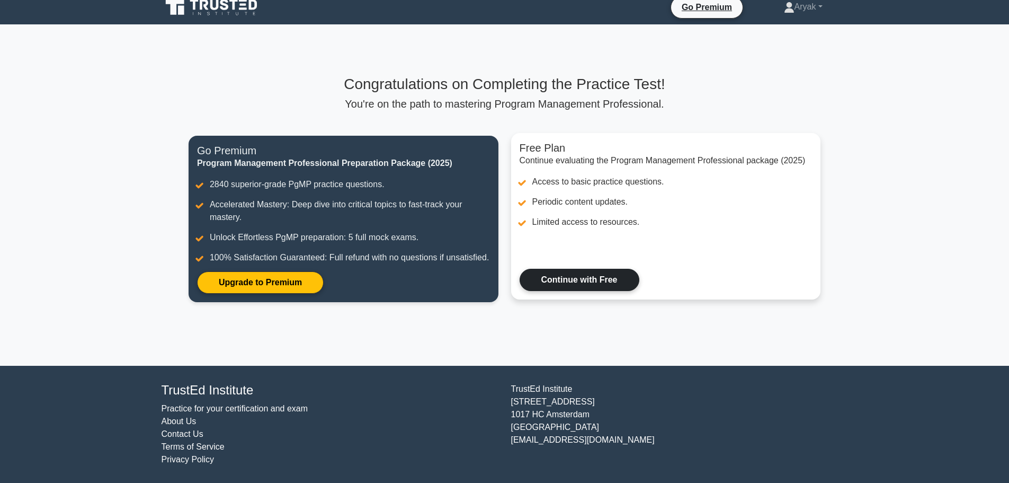
click at [612, 291] on link "Continue with Free" at bounding box center [580, 280] width 120 height 22
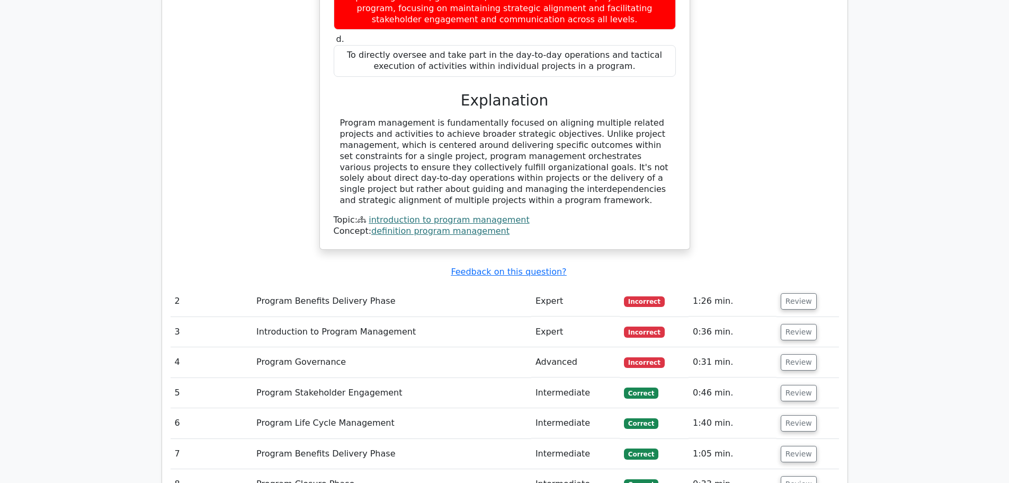
scroll to position [1166, 0]
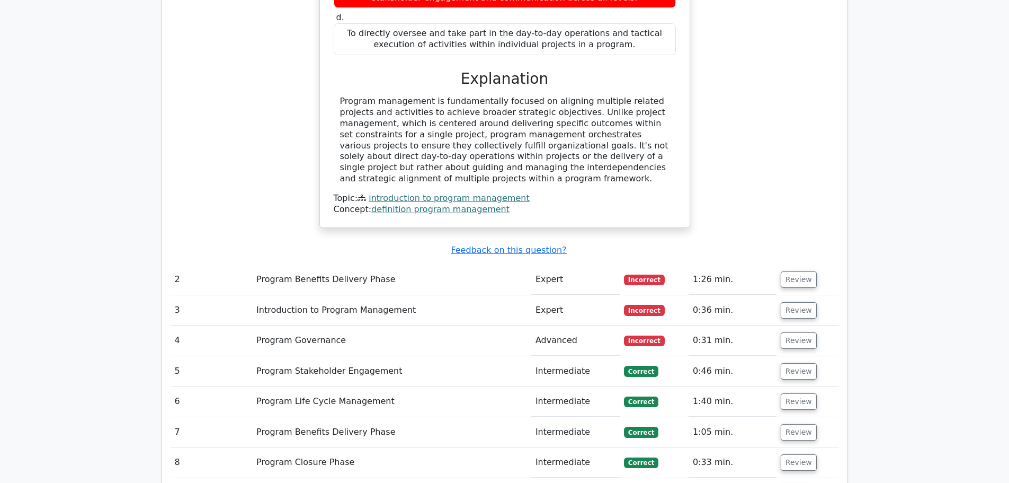
click at [398, 264] on td "Program Benefits Delivery Phase" at bounding box center [391, 279] width 279 height 30
click at [369, 264] on td "Program Benefits Delivery Phase" at bounding box center [391, 279] width 279 height 30
click at [539, 264] on td "Expert" at bounding box center [575, 279] width 88 height 30
click at [534, 264] on td "Expert" at bounding box center [575, 279] width 88 height 30
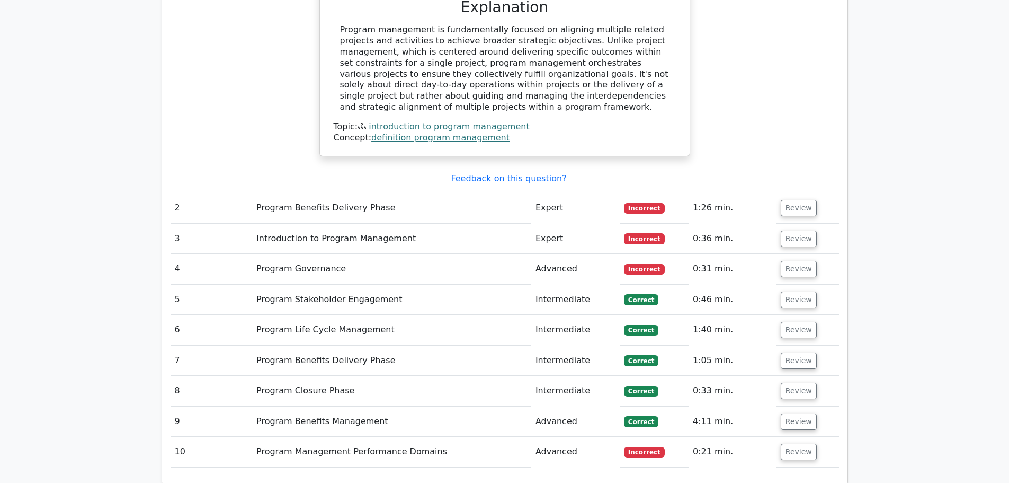
scroll to position [1219, 0]
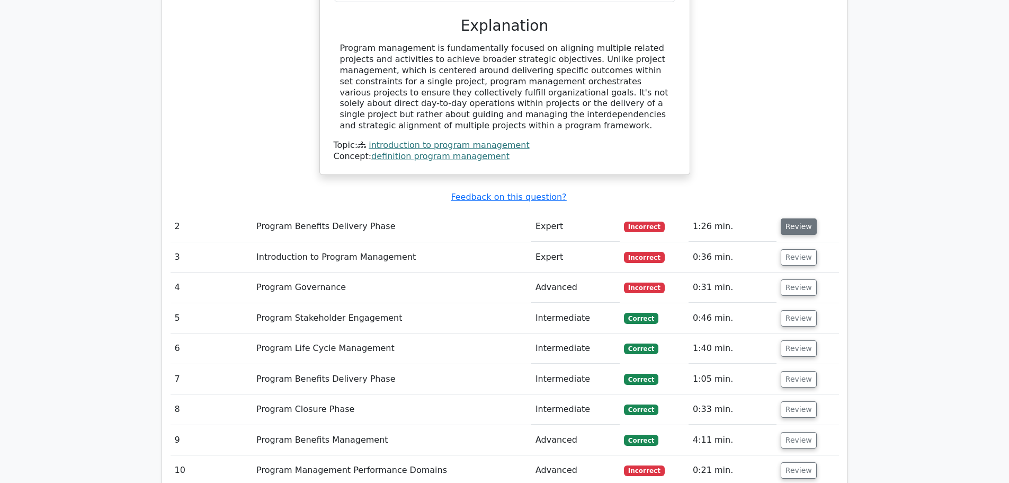
click at [803, 218] on button "Review" at bounding box center [799, 226] width 36 height 16
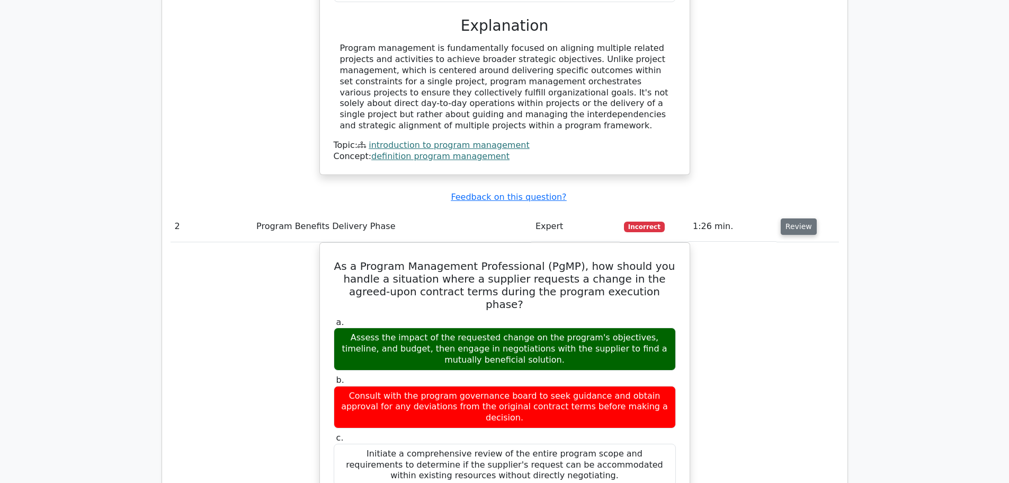
click at [787, 218] on button "Review" at bounding box center [799, 226] width 36 height 16
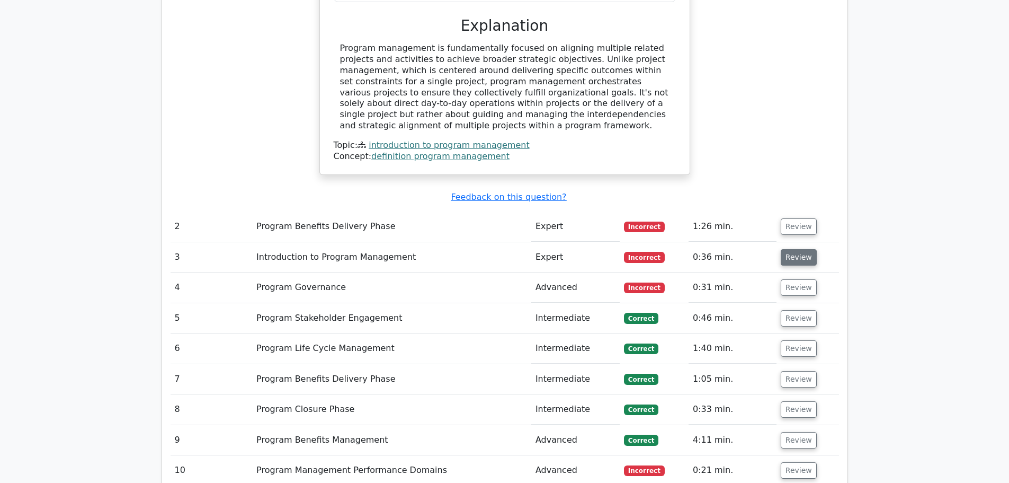
click at [788, 249] on button "Review" at bounding box center [799, 257] width 36 height 16
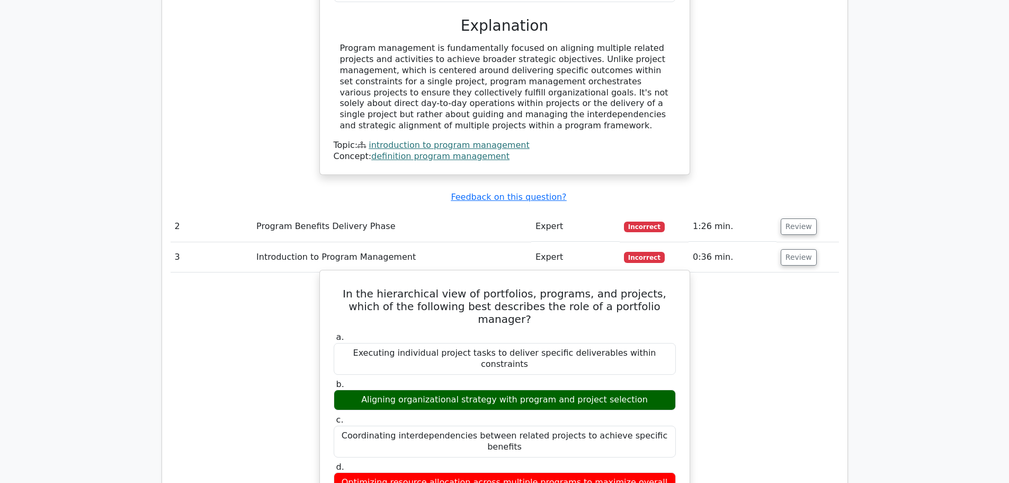
drag, startPoint x: 535, startPoint y: 316, endPoint x: 666, endPoint y: 314, distance: 130.9
click at [666, 389] on div "Aligning organizational strategy with program and project selection" at bounding box center [505, 399] width 342 height 21
click at [654, 389] on div "Aligning organizational strategy with program and project selection" at bounding box center [505, 399] width 342 height 21
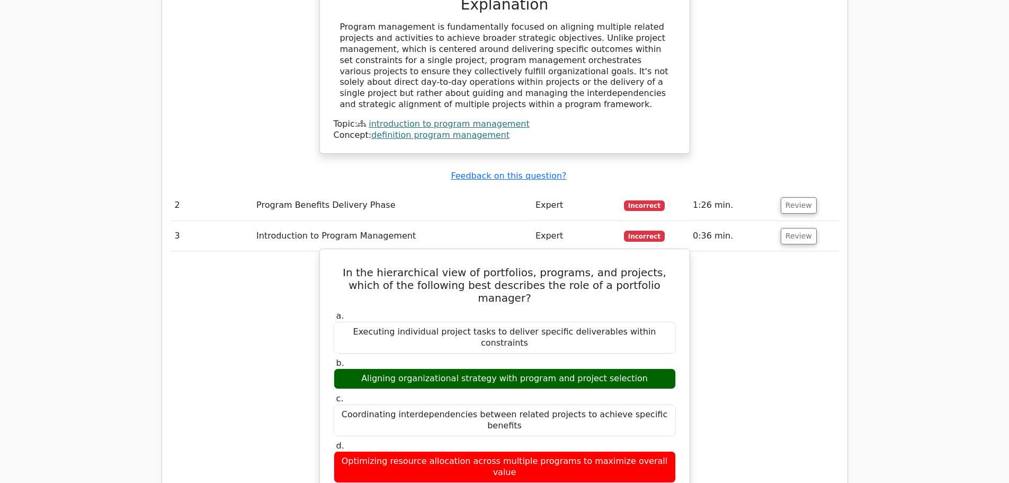
scroll to position [1272, 0]
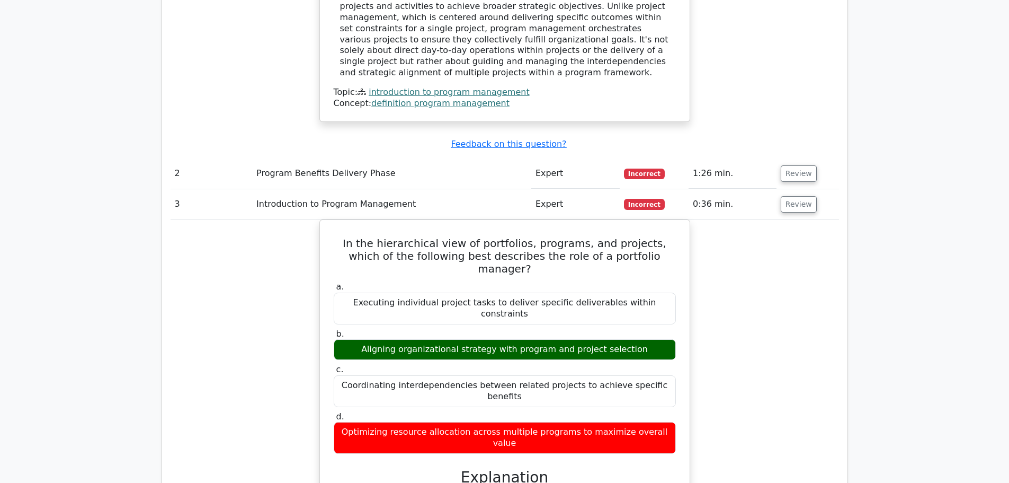
click at [813, 189] on td "Review" at bounding box center [808, 204] width 63 height 30
click at [788, 196] on button "Review" at bounding box center [799, 204] width 36 height 16
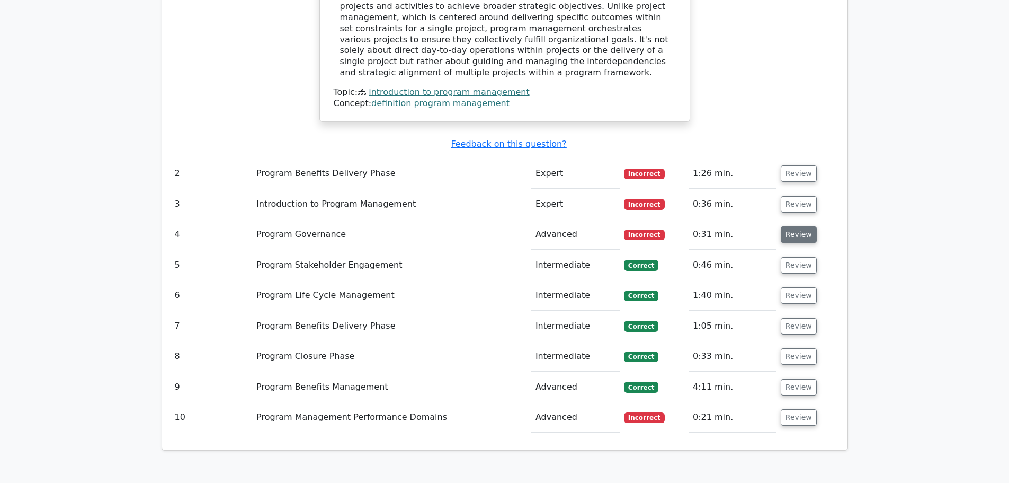
click at [799, 226] on button "Review" at bounding box center [799, 234] width 36 height 16
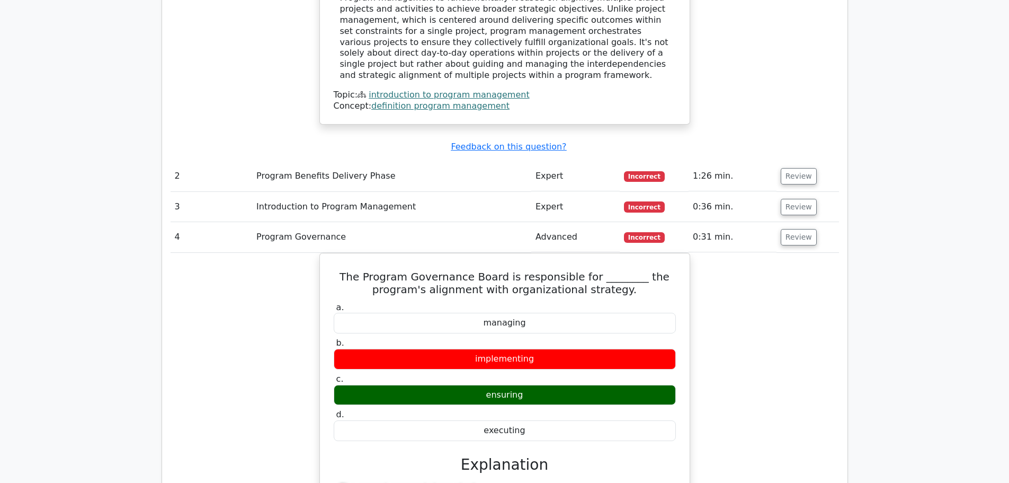
click at [882, 135] on main "Go Premium Program Management Professional Preparation Package (2025) 2840 Supe…" at bounding box center [504, 95] width 1009 height 2666
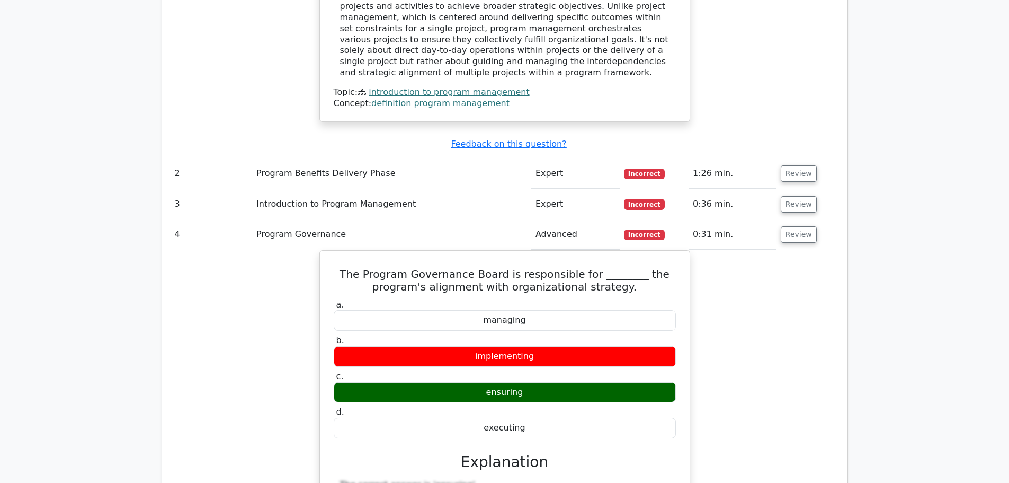
click at [812, 219] on td "Review" at bounding box center [808, 234] width 63 height 30
click at [805, 226] on button "Review" at bounding box center [799, 234] width 36 height 16
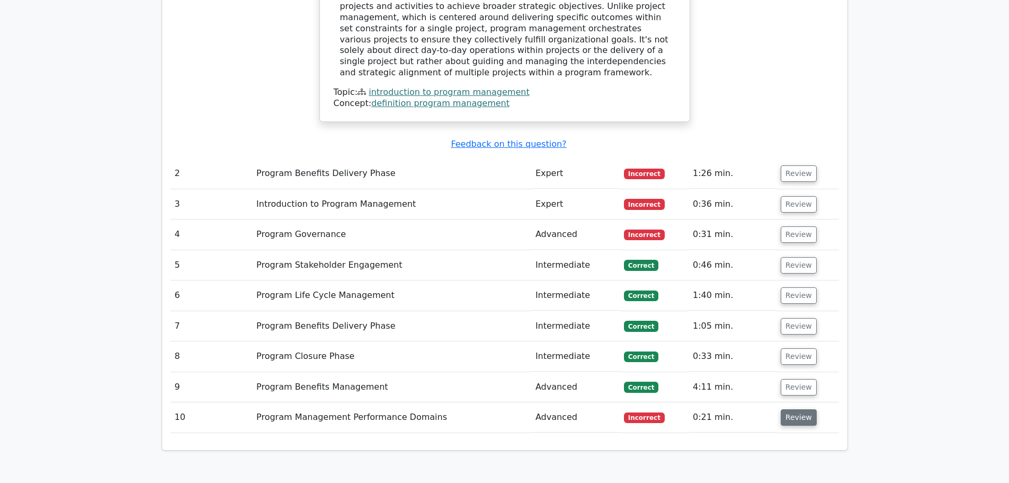
click at [801, 409] on button "Review" at bounding box center [799, 417] width 36 height 16
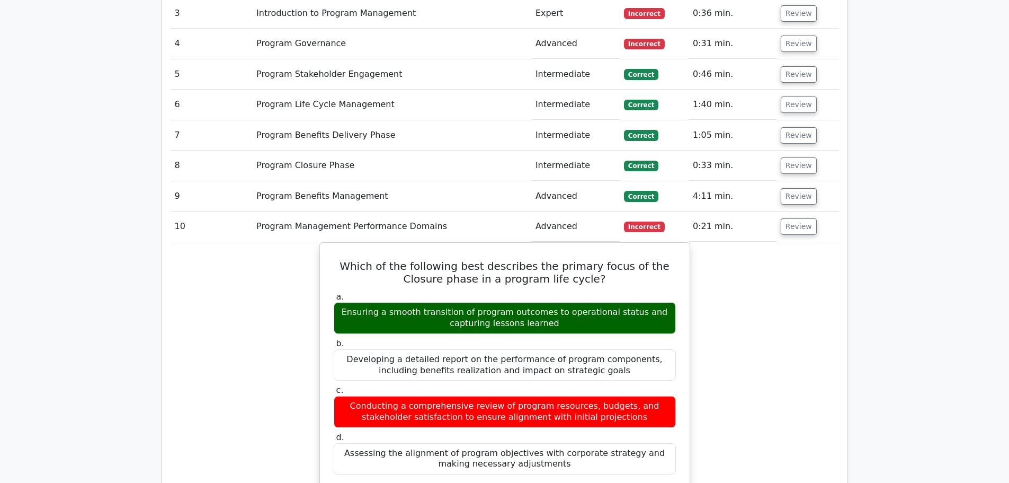
scroll to position [1483, 0]
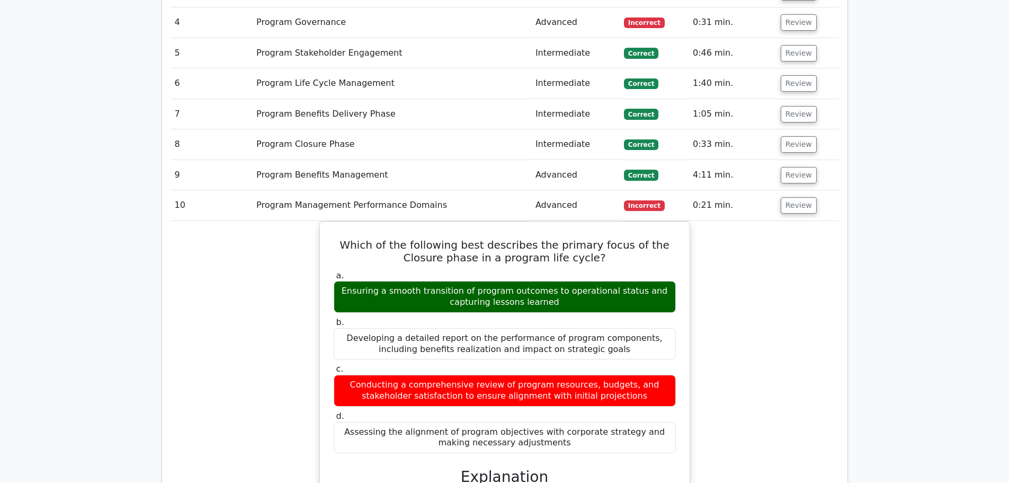
click at [801, 221] on div "Which of the following best describes the primary focus of the Closure phase in…" at bounding box center [505, 445] width 669 height 448
click at [807, 197] on button "Review" at bounding box center [799, 205] width 36 height 16
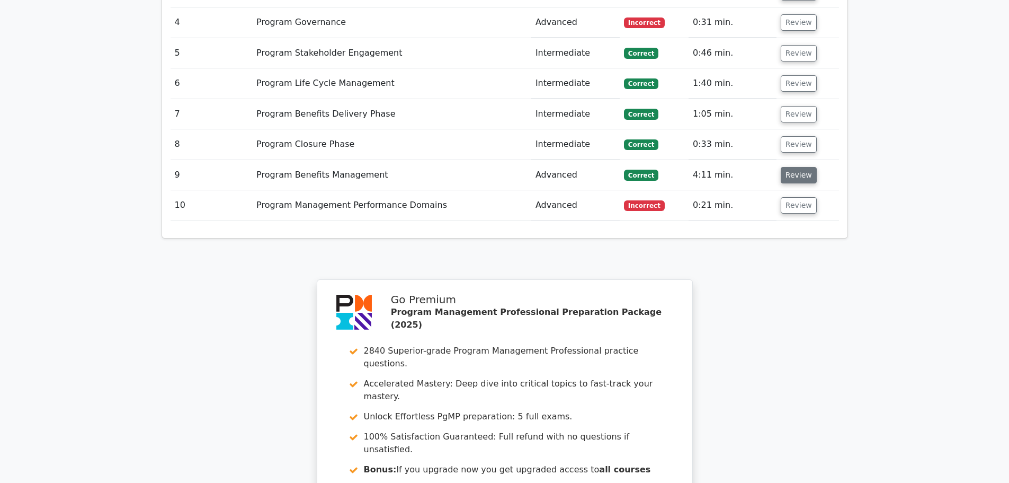
click at [786, 167] on button "Review" at bounding box center [799, 175] width 36 height 16
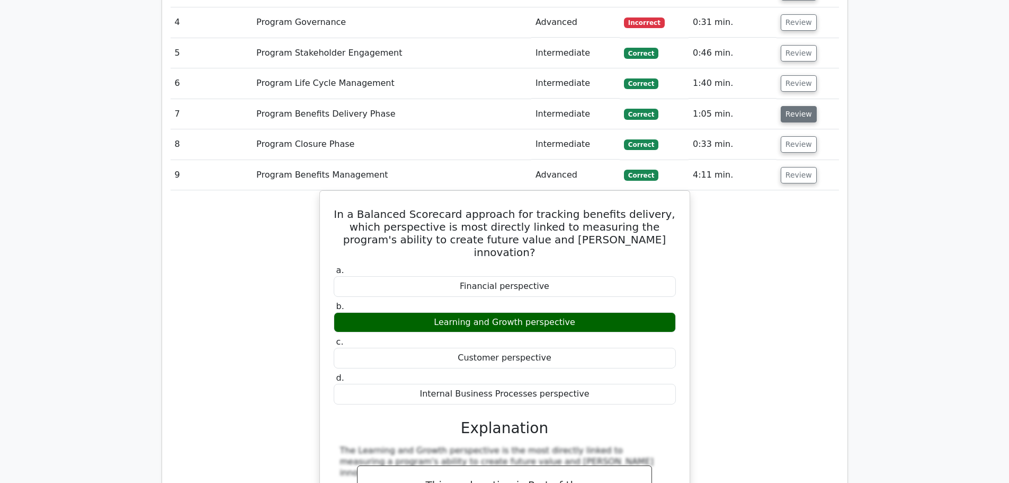
click at [797, 106] on button "Review" at bounding box center [799, 114] width 36 height 16
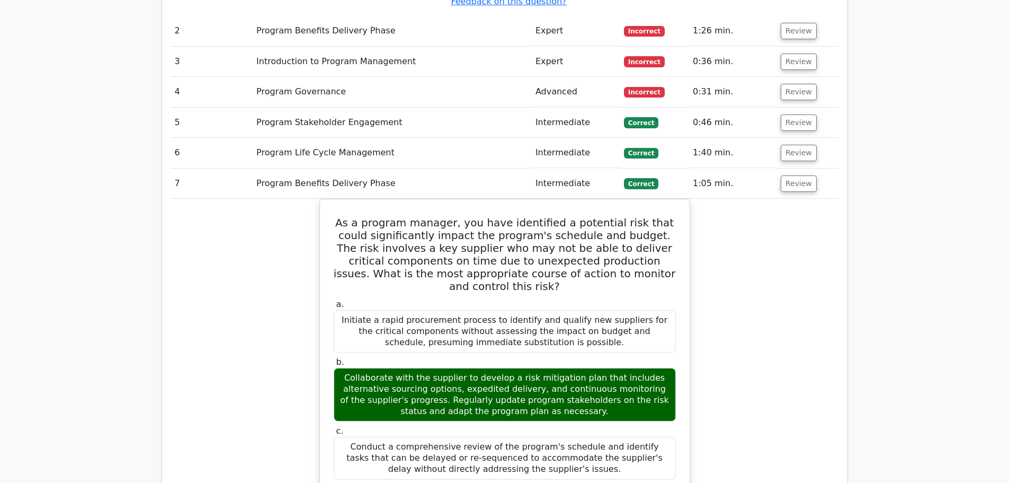
scroll to position [1377, 0]
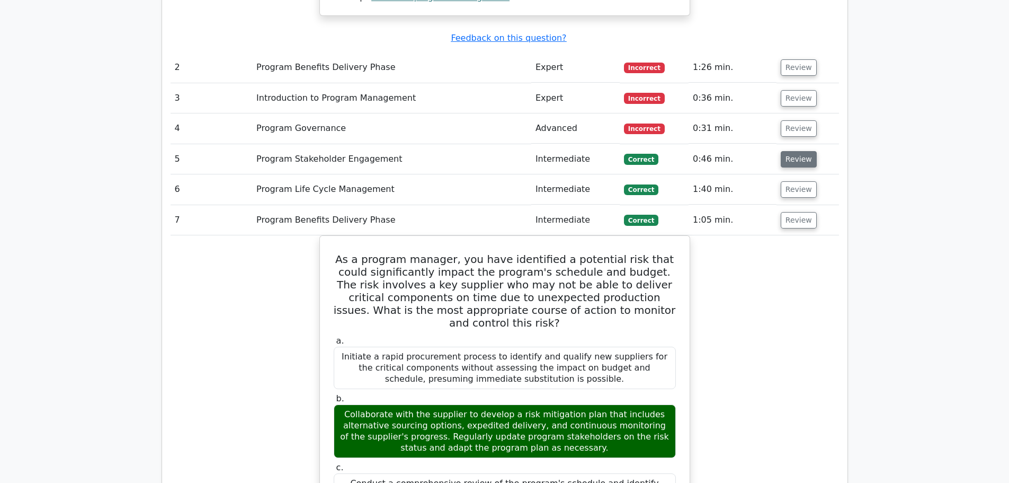
click at [795, 151] on button "Review" at bounding box center [799, 159] width 36 height 16
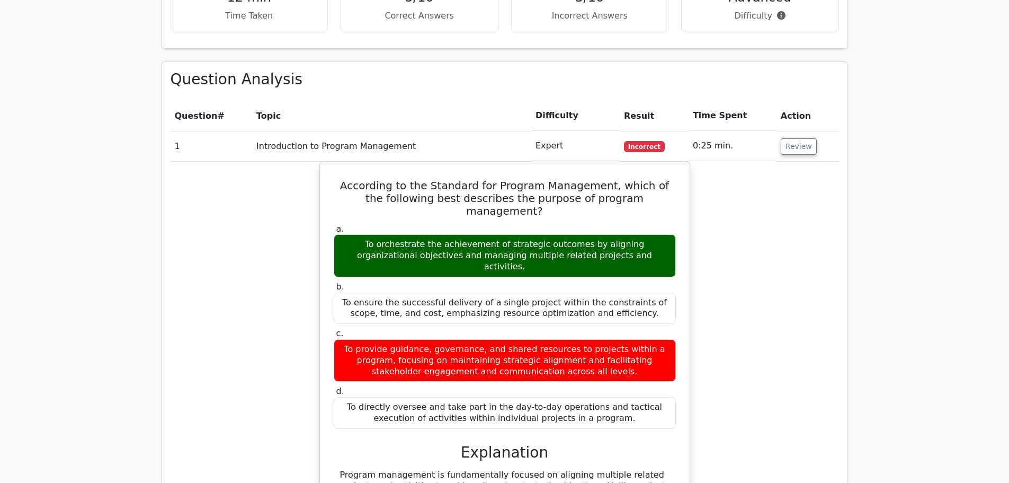
scroll to position [583, 0]
